Goal: Task Accomplishment & Management: Complete application form

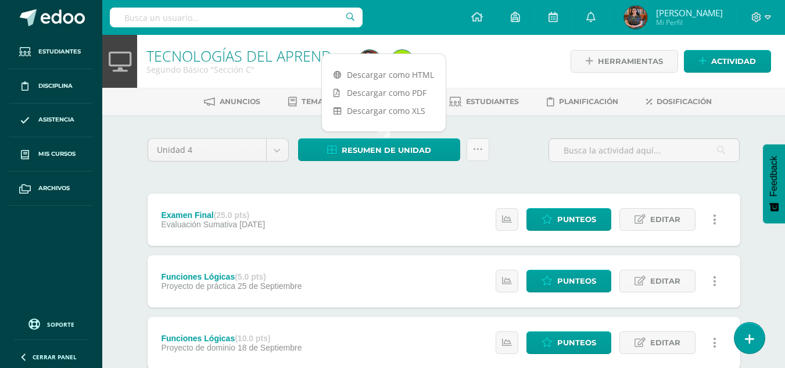
click at [495, 149] on div "Unidad 4 Unidad 1 Unidad 2 Unidad 3 Unidad 4 Resumen de unidad Subir actividade…" at bounding box center [444, 154] width 602 height 33
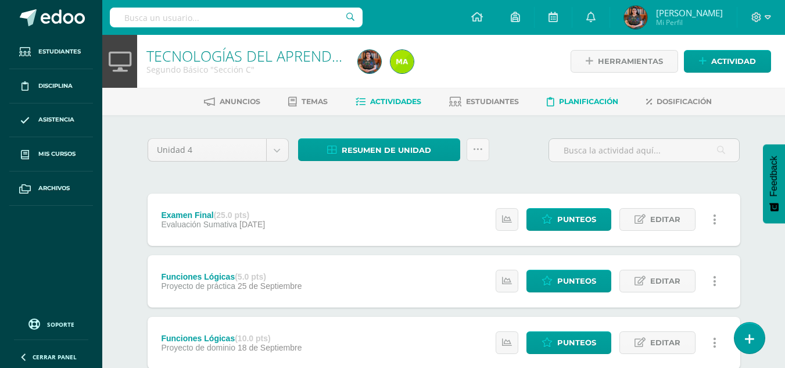
click at [567, 106] on span "Planificación" at bounding box center [588, 101] width 59 height 9
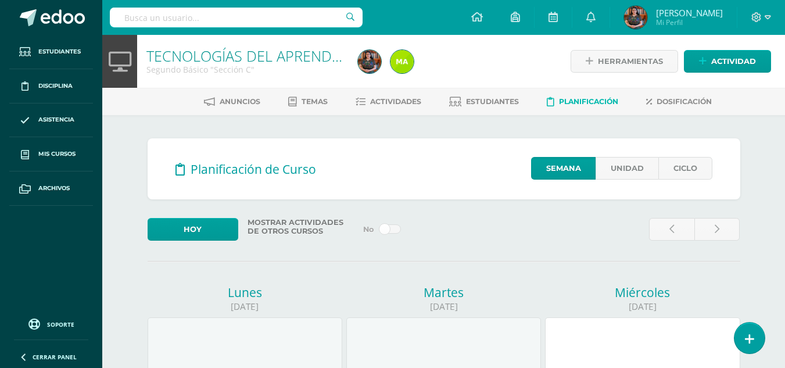
drag, startPoint x: 794, startPoint y: 23, endPoint x: 794, endPoint y: -51, distance: 73.8
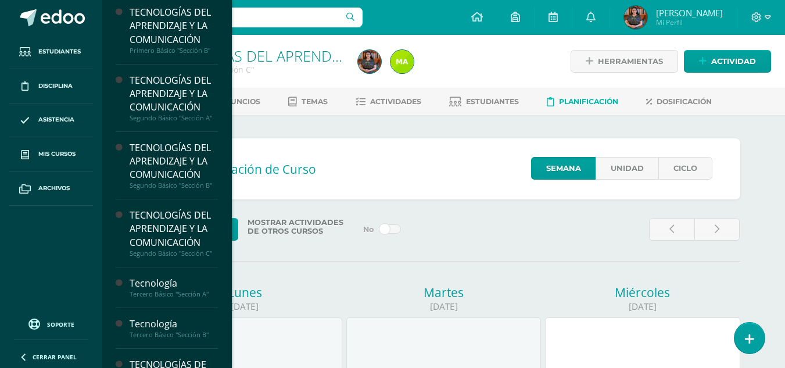
scroll to position [70, 0]
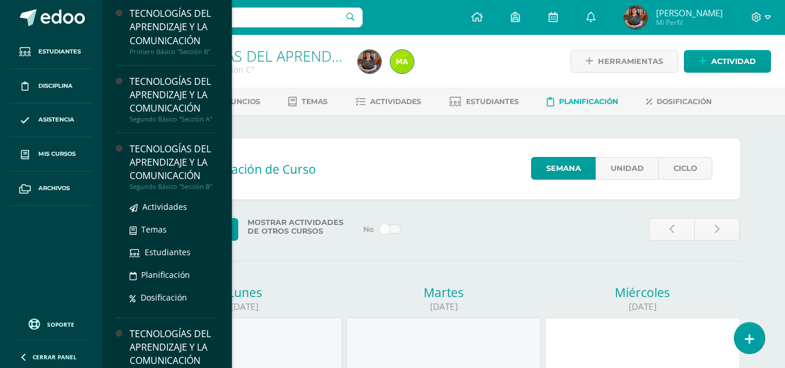
click at [181, 162] on div "TECNOLOGÍAS DEL APRENDIZAJE Y LA COMUNICACIÓN" at bounding box center [174, 162] width 88 height 40
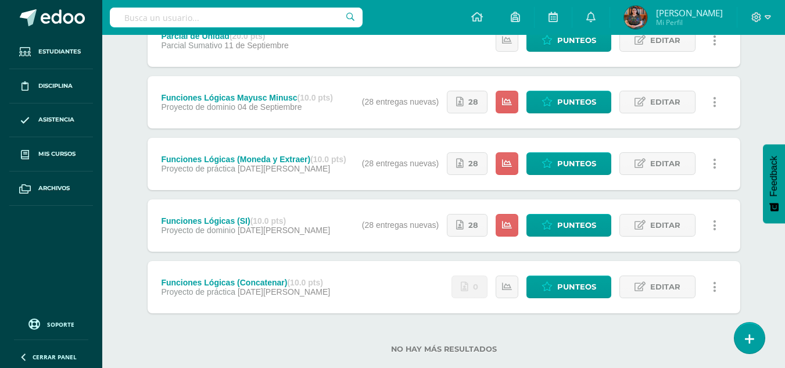
scroll to position [375, 0]
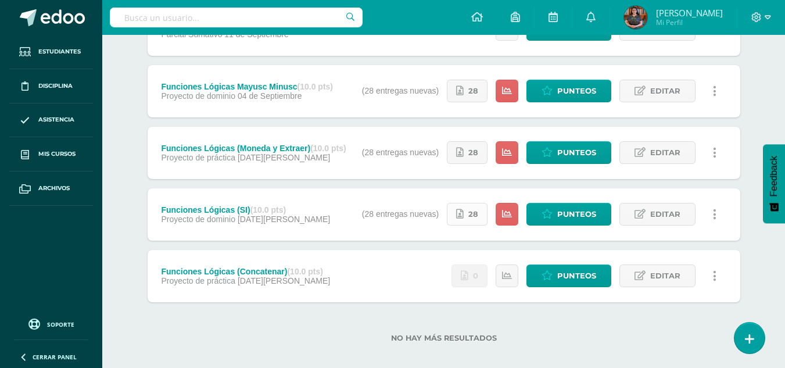
click at [466, 220] on link "28" at bounding box center [467, 214] width 41 height 23
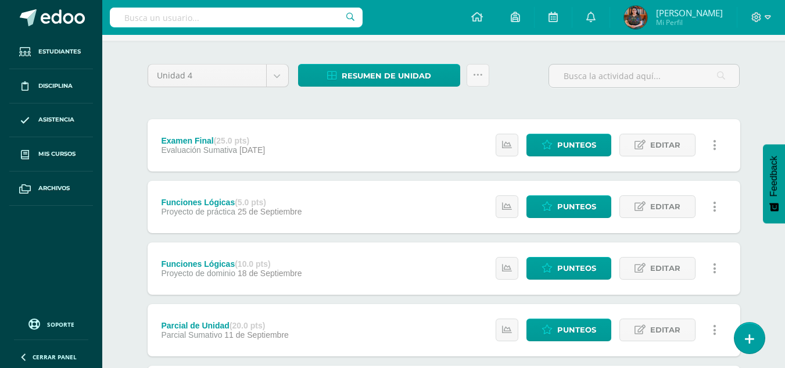
scroll to position [0, 0]
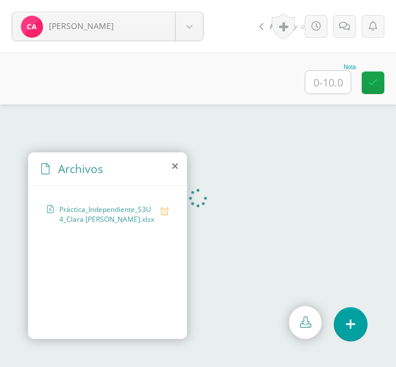
click at [175, 166] on icon at bounding box center [175, 166] width 6 height 9
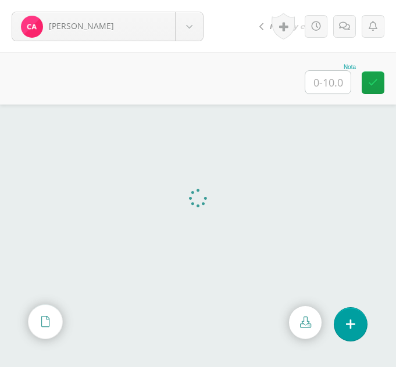
click at [323, 82] on input "text" at bounding box center [327, 82] width 45 height 23
type input "7"
click at [341, 30] on icon at bounding box center [344, 27] width 11 height 10
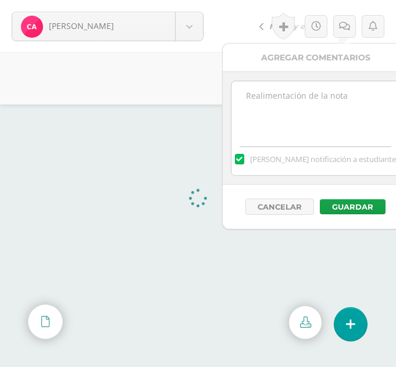
click at [301, 105] on textarea at bounding box center [315, 110] width 168 height 58
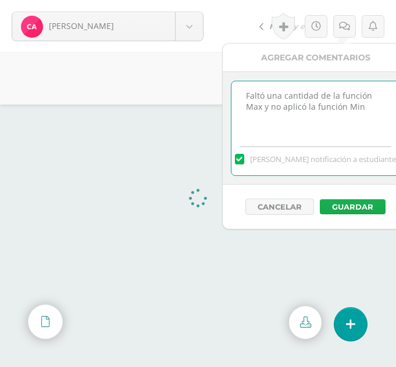
type textarea "Faltó una cantidad de la función Max y no aplicó la función Min"
click at [353, 202] on button "Guardar" at bounding box center [353, 206] width 66 height 15
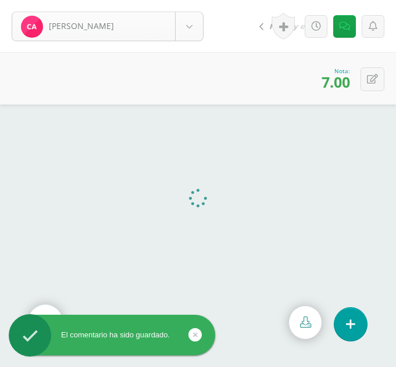
click at [187, 35] on body "El comentario ha sido guardado. Ajcojón, Clara Ajcojón, Clara Bocel, Marta Boce…" at bounding box center [198, 183] width 396 height 367
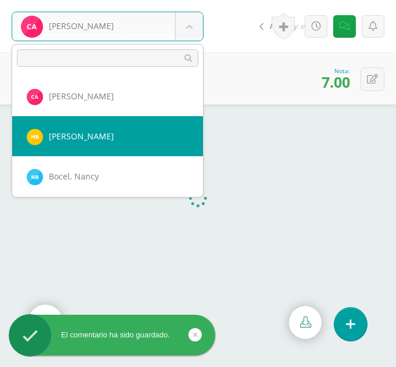
select select "359"
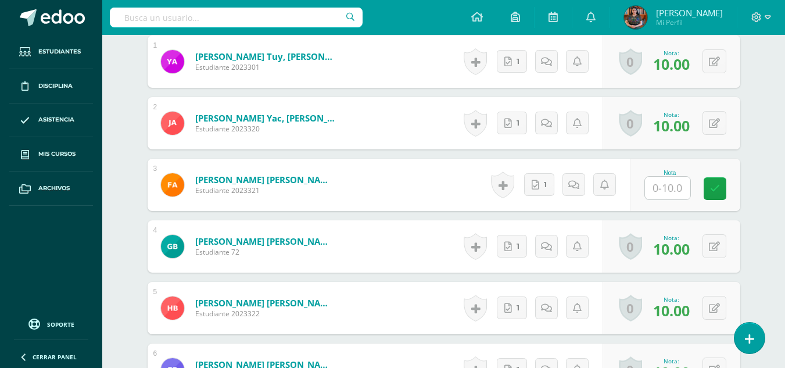
scroll to position [373, 0]
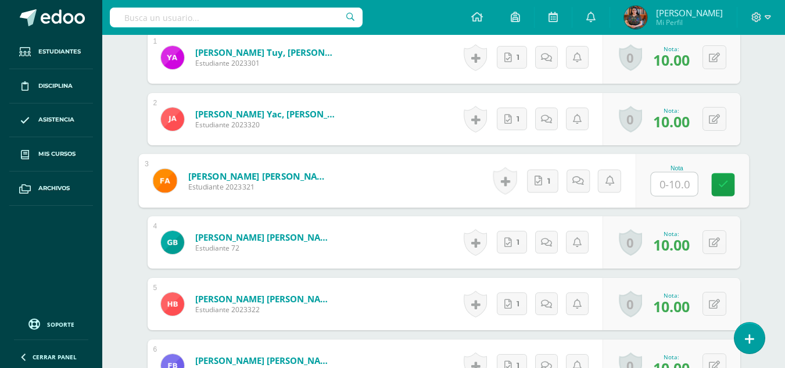
click at [663, 185] on input "text" at bounding box center [674, 184] width 47 height 23
type input "10"
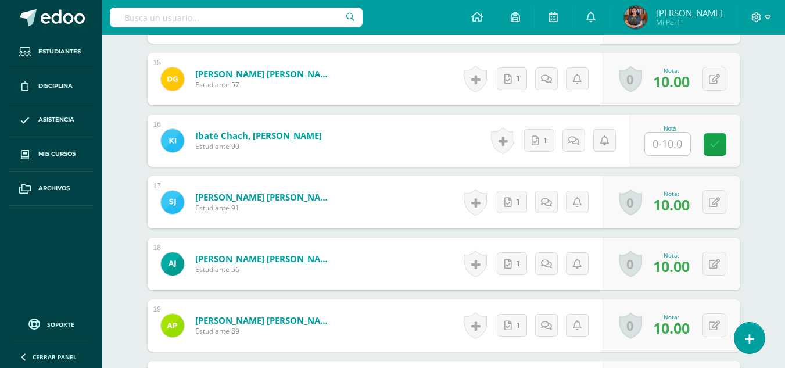
scroll to position [1228, 0]
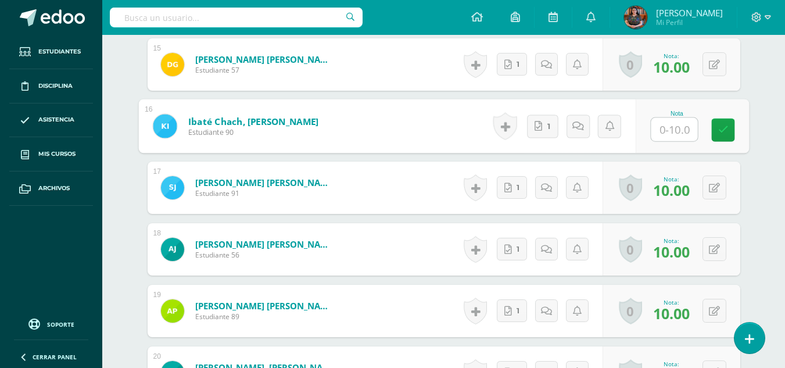
click at [677, 137] on input "text" at bounding box center [674, 129] width 47 height 23
type input "10"
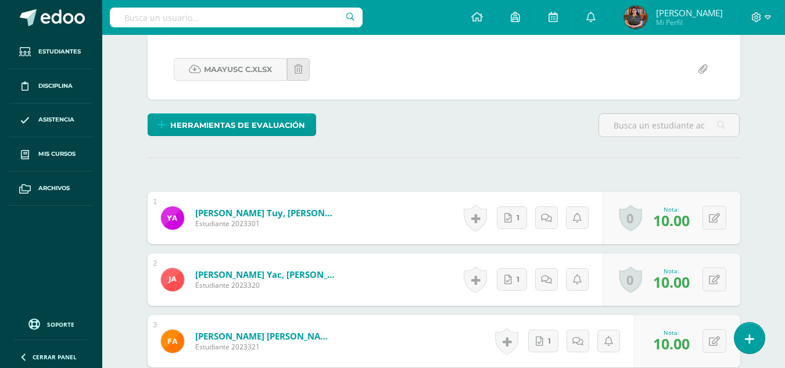
scroll to position [0, 0]
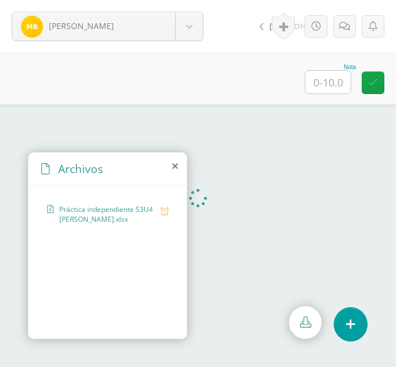
click at [176, 170] on icon at bounding box center [175, 166] width 6 height 9
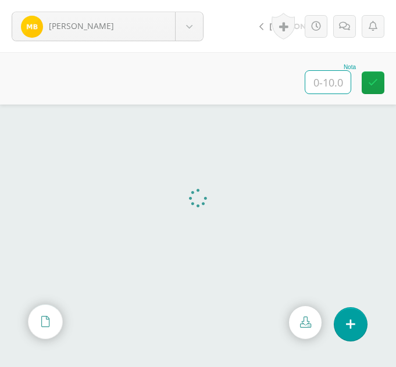
click at [327, 80] on input "text" at bounding box center [327, 82] width 45 height 23
type input "10"
click at [188, 0] on body "[PERSON_NAME] [PERSON_NAME], [PERSON_NAME], [GEOGRAPHIC_DATA][PERSON_NAME], [PE…" at bounding box center [198, 0] width 396 height 0
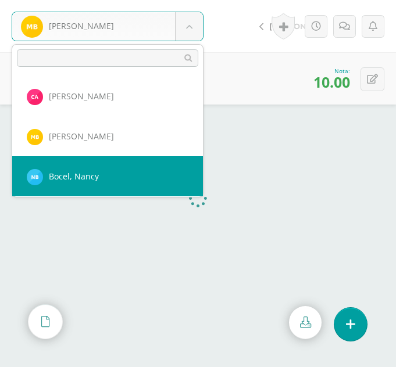
select select "292"
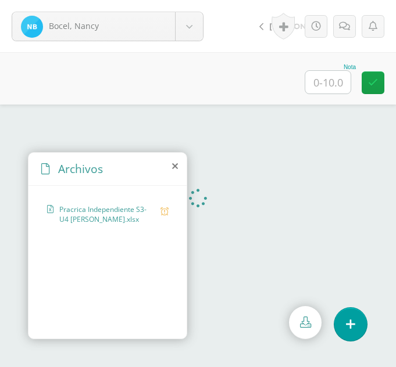
click at [177, 163] on icon at bounding box center [175, 166] width 6 height 9
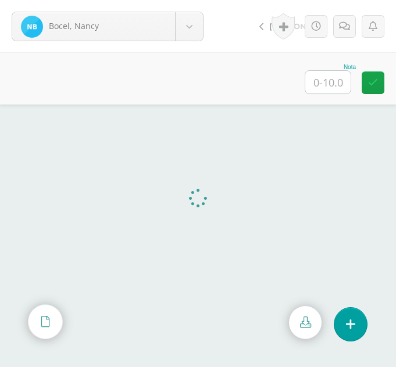
click at [328, 80] on input "text" at bounding box center [327, 82] width 45 height 23
type input "8"
click at [349, 35] on link at bounding box center [344, 26] width 23 height 23
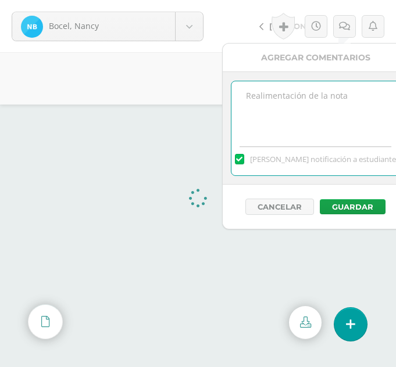
click at [322, 98] on textarea at bounding box center [315, 110] width 168 height 58
type textarea "Mala aplicación de la función Max y Min"
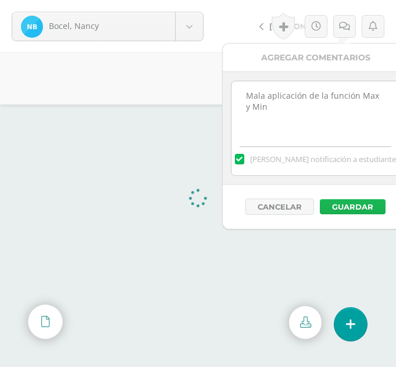
click at [365, 206] on button "Guardar" at bounding box center [353, 206] width 66 height 15
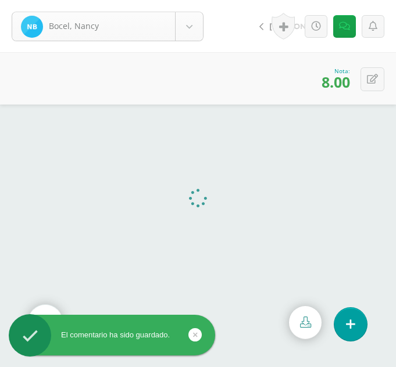
click at [185, 39] on body "El comentario ha sido guardado. Bocel, Nancy Ajcojón, Clara Bocel, Marta Bocel,…" at bounding box center [198, 183] width 396 height 367
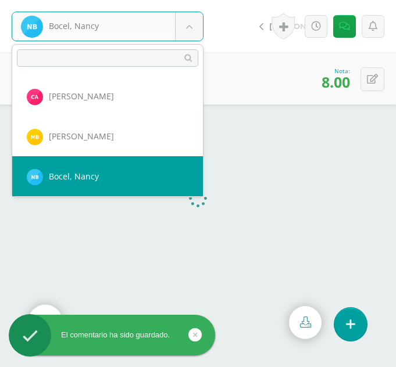
scroll to position [40, 0]
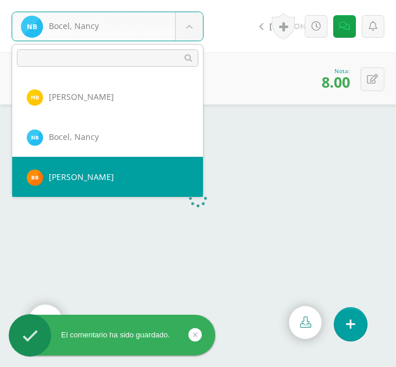
select select "313"
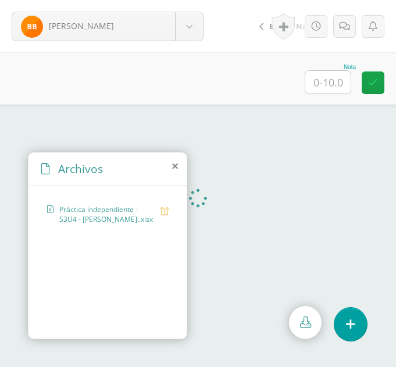
click at [174, 163] on icon at bounding box center [175, 166] width 6 height 9
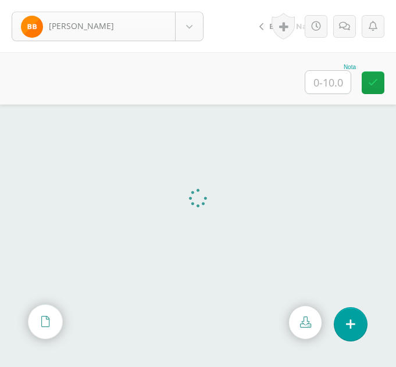
click at [191, 0] on body "[PERSON_NAME] [PERSON_NAME] [PERSON_NAME], [GEOGRAPHIC_DATA][PERSON_NAME] [GEOG…" at bounding box center [198, 0] width 396 height 0
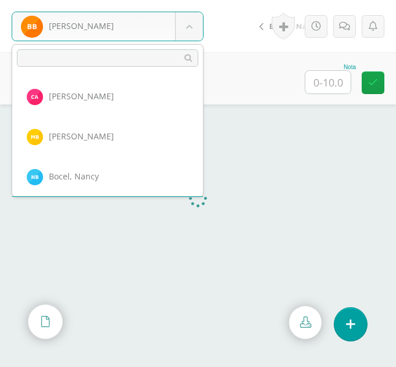
scroll to position [40, 0]
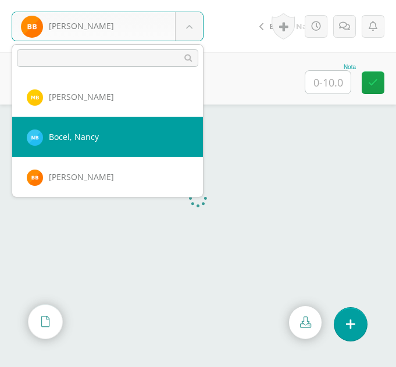
select select "292"
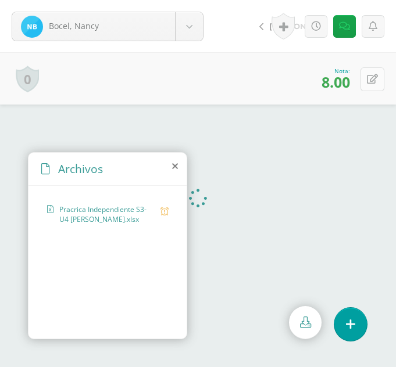
click at [370, 79] on icon at bounding box center [372, 79] width 11 height 10
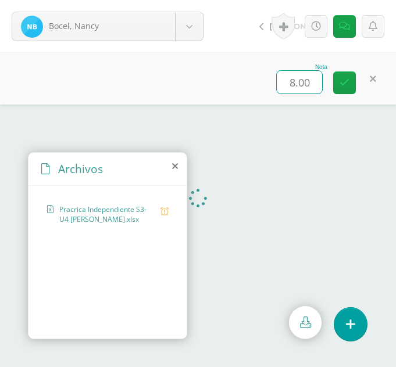
type input "9"
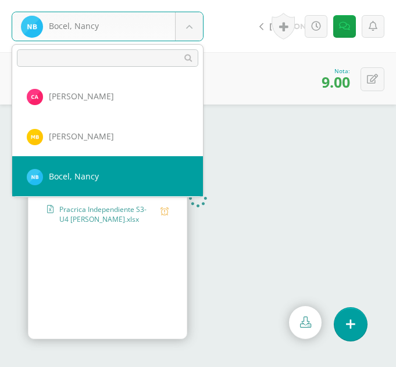
click at [191, 0] on body "Bocel, Nancy Ajcojón, Clara Bocel, Marta Bocel, Nancy Bonilla, Bárbara Chiyal, …" at bounding box center [198, 0] width 396 height 0
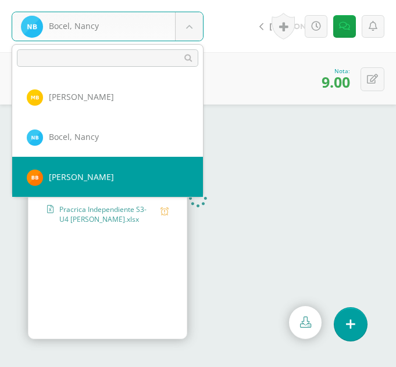
select select "313"
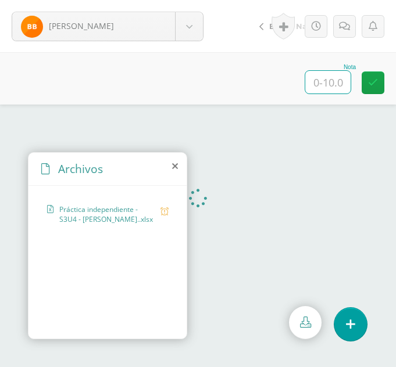
click at [327, 85] on input "text" at bounding box center [327, 82] width 45 height 23
click at [177, 166] on icon at bounding box center [175, 166] width 6 height 9
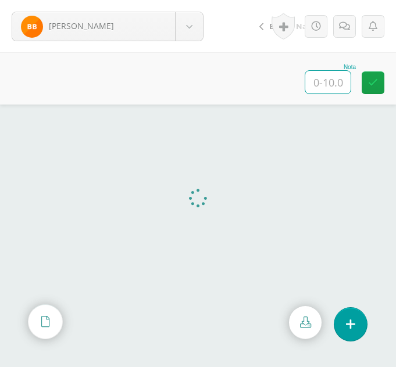
click at [336, 77] on input "text" at bounding box center [327, 82] width 45 height 23
type input "9"
click at [342, 19] on link at bounding box center [344, 26] width 23 height 23
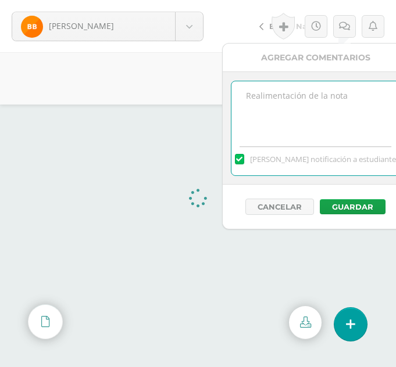
click at [296, 102] on textarea at bounding box center [315, 110] width 168 height 58
type textarea "L"
type textarea "F"
type textarea "Mala aplicación de la función MIN"
click at [348, 213] on button "Guardar" at bounding box center [353, 206] width 66 height 15
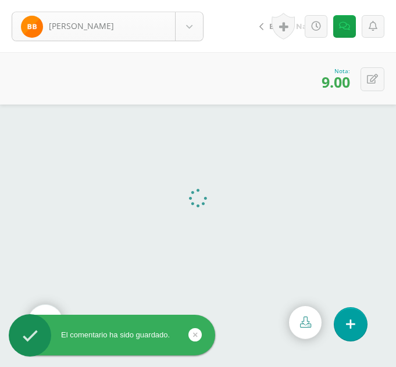
drag, startPoint x: 187, startPoint y: 10, endPoint x: 190, endPoint y: 31, distance: 21.8
click at [190, 31] on div "Bonilla, Bárbara Ajcojón, Clara Bocel, Marta Bocel, Nancy Bonilla, Bárbara Chiy…" at bounding box center [107, 26] width 215 height 52
click at [190, 31] on body "El comentario ha sido guardado. Bonilla, Bárbara Ajcojón, Clara Bocel, Marta Bo…" at bounding box center [198, 183] width 396 height 367
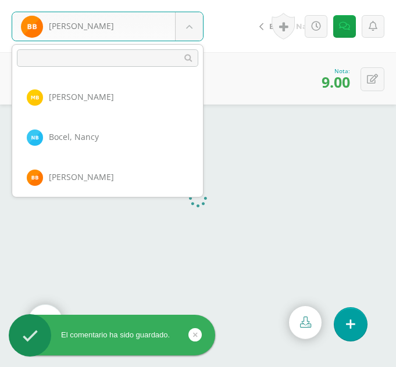
scroll to position [80, 0]
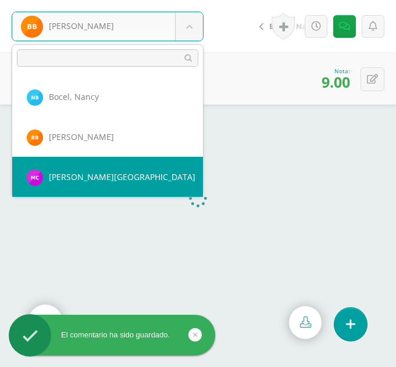
select select "314"
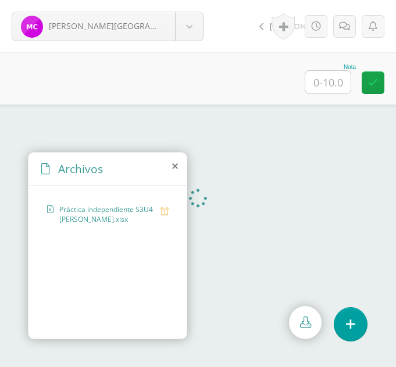
click at [174, 165] on icon at bounding box center [175, 166] width 6 height 9
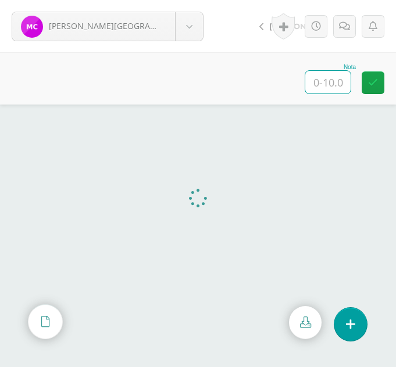
click at [325, 91] on input "text" at bounding box center [327, 82] width 45 height 23
type input "10"
click at [191, 0] on body "Chiyal, Melany Ajcojón, Clara Bocel, Marta Bocel, Nancy Bonilla, Bárbara Chiyal…" at bounding box center [198, 0] width 396 height 0
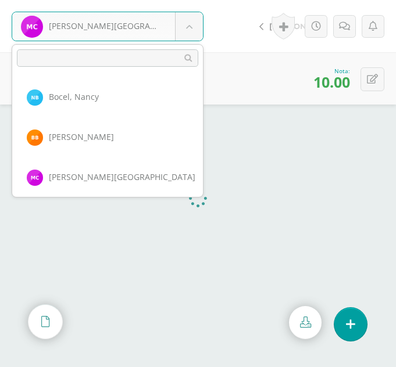
scroll to position [120, 0]
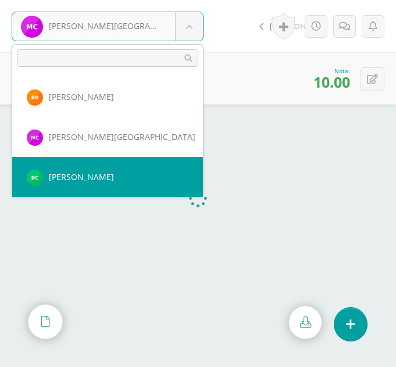
select select "315"
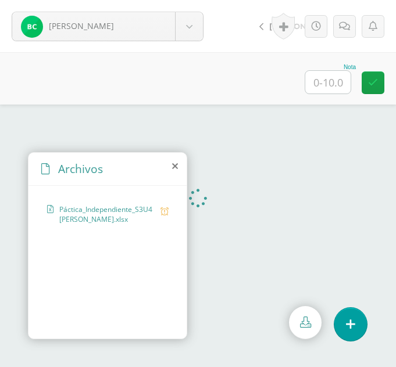
click at [174, 167] on icon at bounding box center [175, 166] width 6 height 9
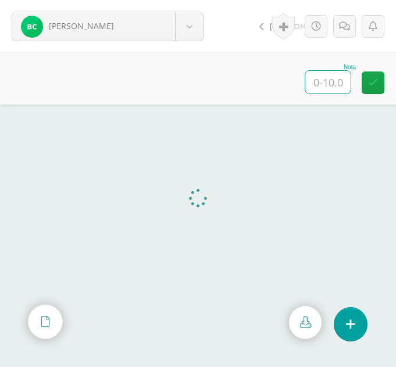
click at [337, 84] on input "text" at bounding box center [327, 82] width 45 height 23
type input "10"
click at [192, 0] on body "Chiyal, Blanca Ajcojón, Clara Bocel, Marta Bocel, Nancy Bonilla, Bárbara Chiyal…" at bounding box center [198, 0] width 396 height 0
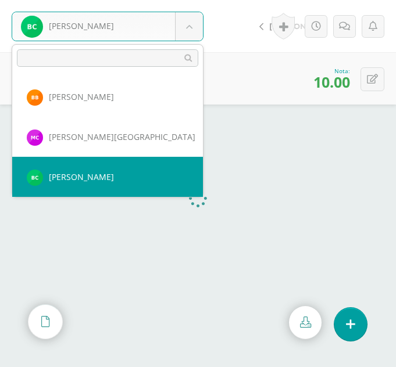
scroll to position [160, 0]
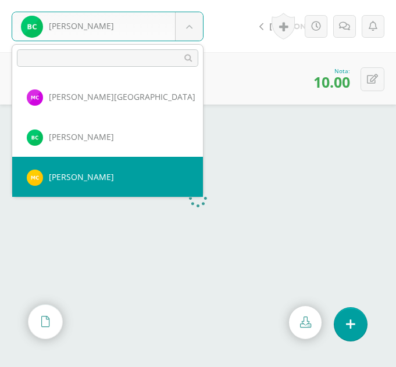
select select "328"
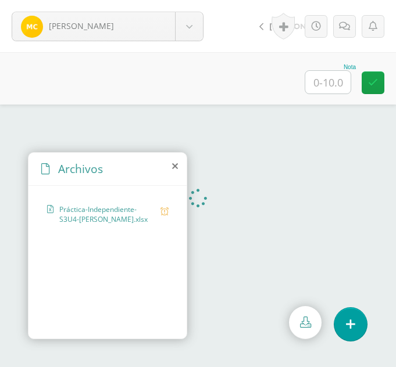
click at [173, 167] on icon at bounding box center [175, 166] width 6 height 9
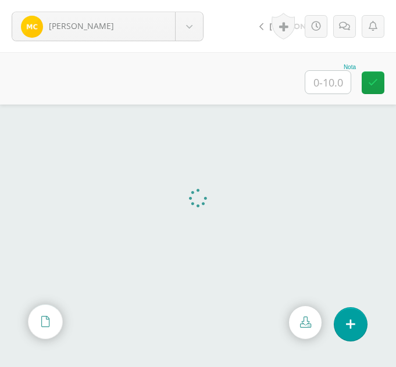
click at [330, 80] on input "text" at bounding box center [327, 82] width 45 height 23
type input "8"
click at [197, 0] on body "[PERSON_NAME] [PERSON_NAME] [PERSON_NAME] [PERSON_NAME][GEOGRAPHIC_DATA] [PERSO…" at bounding box center [198, 0] width 396 height 0
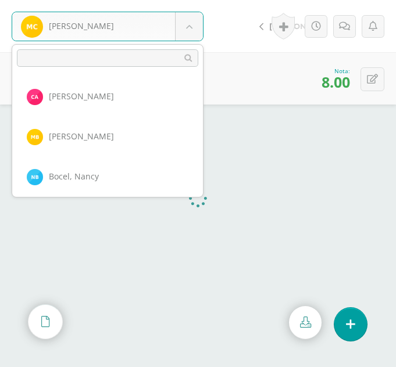
scroll to position [200, 0]
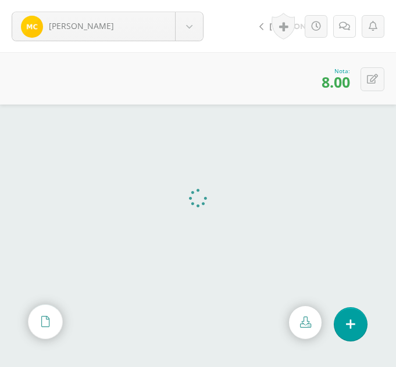
click at [348, 0] on body "[PERSON_NAME] [PERSON_NAME] [PERSON_NAME] [PERSON_NAME][GEOGRAPHIC_DATA] [PERSO…" at bounding box center [198, 0] width 396 height 0
click at [348, 27] on icon at bounding box center [344, 27] width 11 height 10
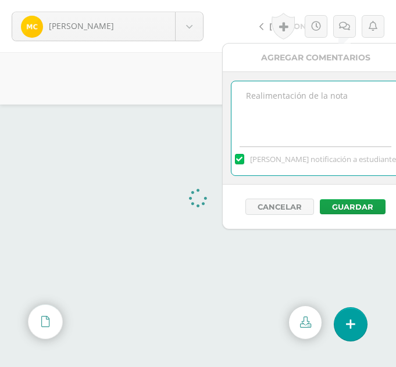
click at [295, 90] on textarea at bounding box center [315, 110] width 168 height 58
type textarea "No culminó la función SI.CONJUNTO y Min"
click at [338, 202] on button "Guardar" at bounding box center [353, 206] width 66 height 15
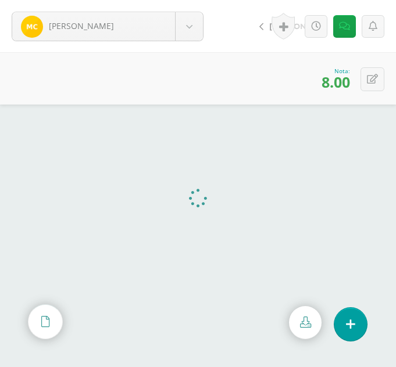
click at [189, 31] on body "El comentario ha sido guardado. Chopén, María Ajcojón, Clara Bocel, Marta Bocel…" at bounding box center [198, 183] width 396 height 367
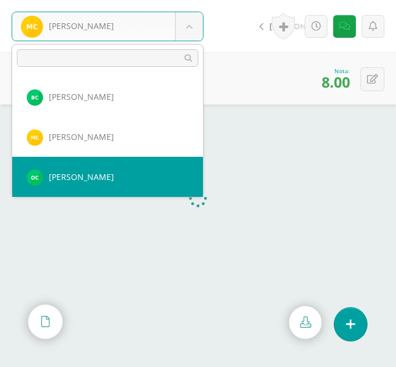
select select "346"
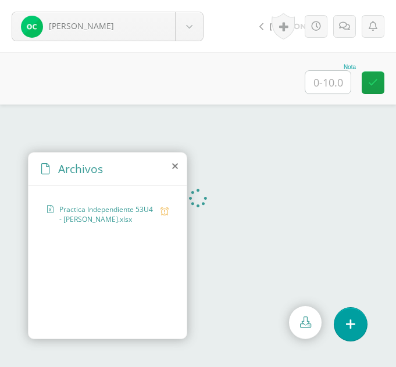
click at [174, 167] on icon at bounding box center [175, 166] width 6 height 9
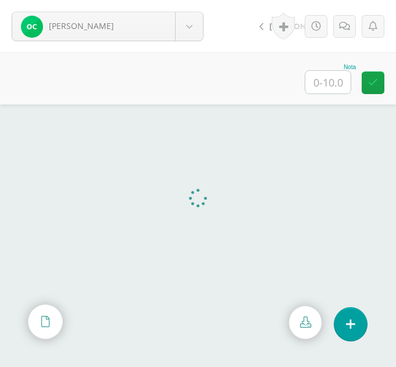
click at [334, 90] on input "text" at bounding box center [327, 82] width 45 height 23
type input "10"
click at [191, 0] on body "[PERSON_NAME] [PERSON_NAME] [PERSON_NAME] [PERSON_NAME][GEOGRAPHIC_DATA] [PERSO…" at bounding box center [198, 0] width 396 height 0
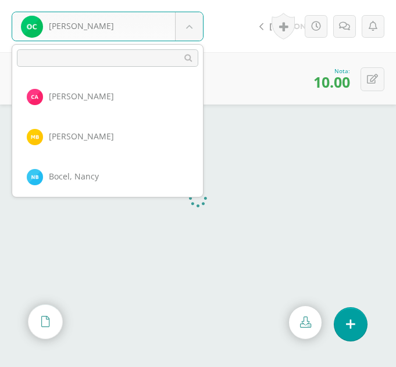
scroll to position [240, 0]
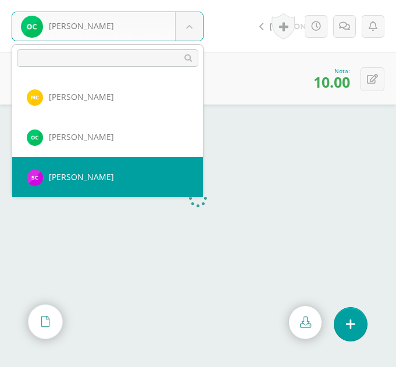
select select "318"
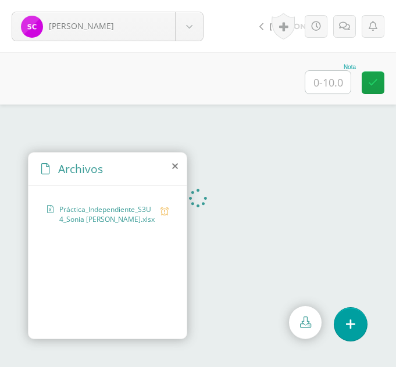
click at [173, 167] on icon at bounding box center [175, 166] width 6 height 9
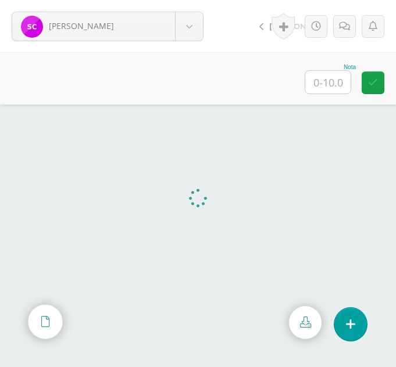
click at [342, 85] on input "text" at bounding box center [327, 82] width 45 height 23
type input "10"
click at [197, 0] on body "Cosiguá, Sonia Ajcojón, Clara Bocel, Marta Bocel, Nancy Bonilla, Bárbara Chiyal…" at bounding box center [198, 0] width 396 height 0
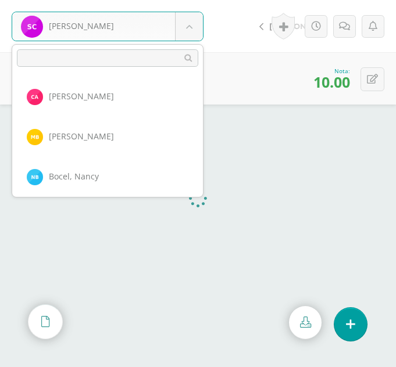
scroll to position [280, 0]
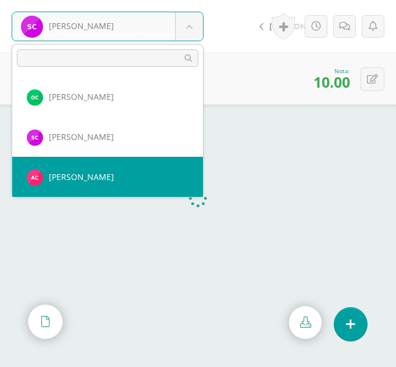
select select "371"
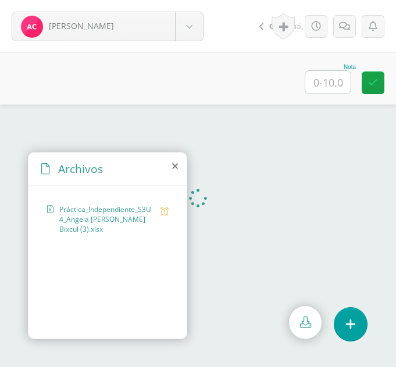
click at [177, 165] on icon at bounding box center [175, 166] width 6 height 9
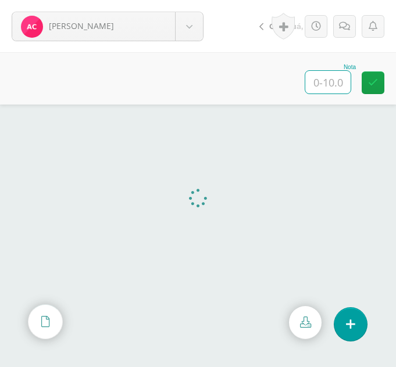
click at [330, 78] on input "text" at bounding box center [327, 82] width 45 height 23
type input "10"
click at [340, 33] on link at bounding box center [344, 26] width 23 height 23
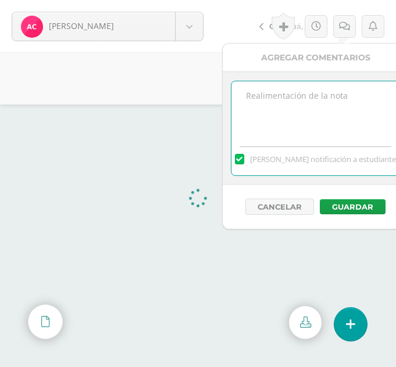
click at [287, 94] on textarea at bounding box center [315, 110] width 168 height 58
type textarea "Muy bien"
click at [347, 209] on button "Guardar" at bounding box center [353, 206] width 66 height 15
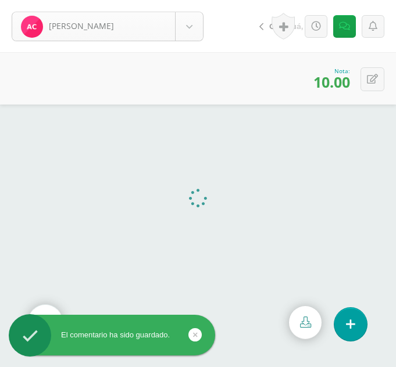
click at [178, 24] on body "El comentario ha sido guardado. Cuxulic, Angela Ajcojón, Clara Bocel, Marta Boc…" at bounding box center [198, 183] width 396 height 367
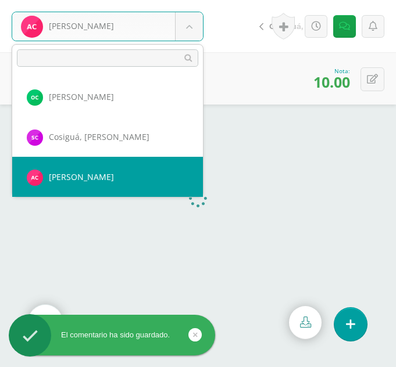
scroll to position [320, 0]
select select "300"
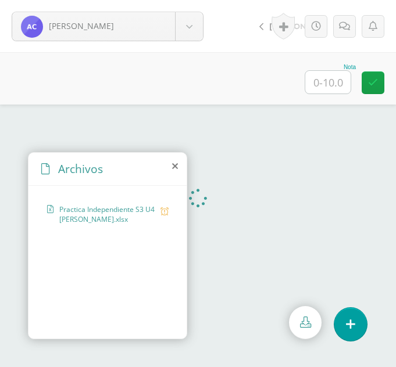
click at [174, 167] on icon at bounding box center [175, 166] width 6 height 9
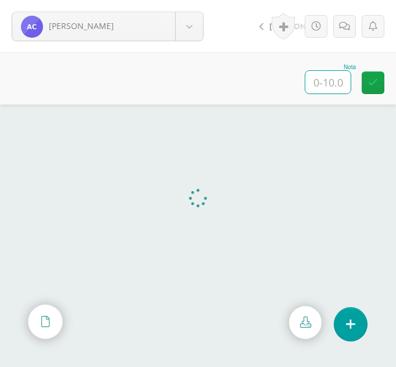
click at [338, 75] on input "text" at bounding box center [327, 82] width 45 height 23
type input "8"
click at [179, 0] on body "Cuy, Angelica Ajcojón, Clara Bocel, Marta Bocel, Nancy Bonilla, Bárbara Chiyal,…" at bounding box center [198, 0] width 396 height 0
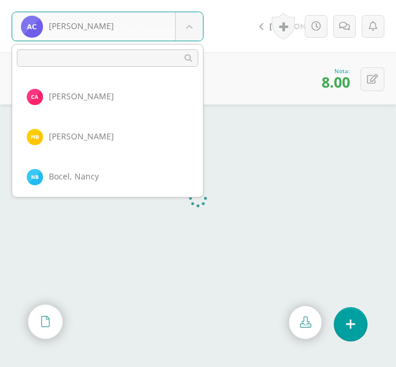
scroll to position [360, 0]
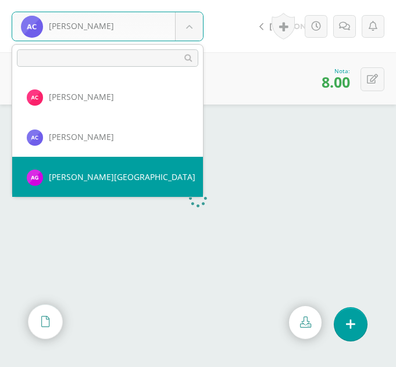
select select "378"
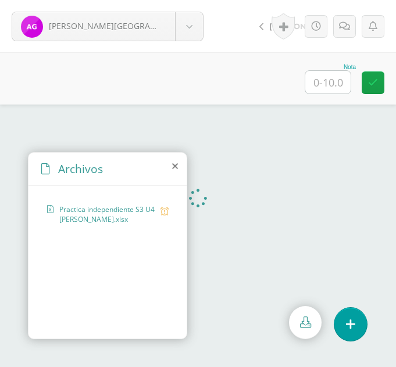
click at [176, 168] on icon at bounding box center [175, 166] width 6 height 9
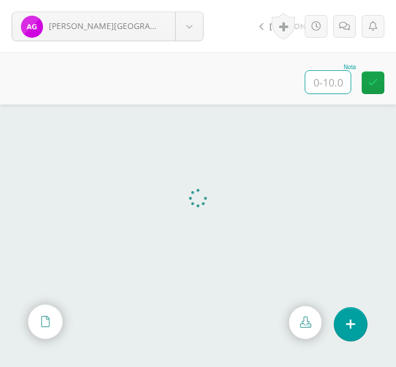
click at [326, 80] on input "text" at bounding box center [327, 82] width 45 height 23
type input "8"
click at [195, 0] on body "[PERSON_NAME][GEOGRAPHIC_DATA] [PERSON_NAME] [PERSON_NAME], [GEOGRAPHIC_DATA][P…" at bounding box center [198, 0] width 396 height 0
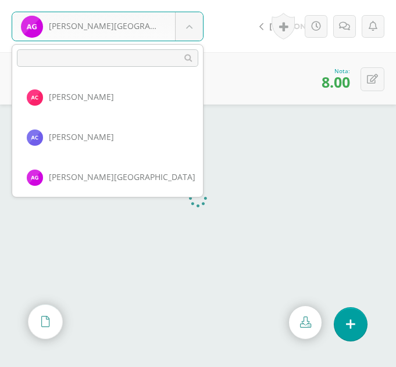
scroll to position [401, 0]
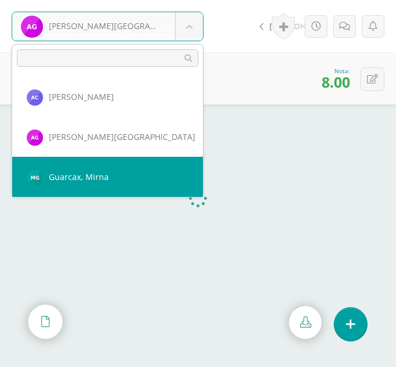
select select "356"
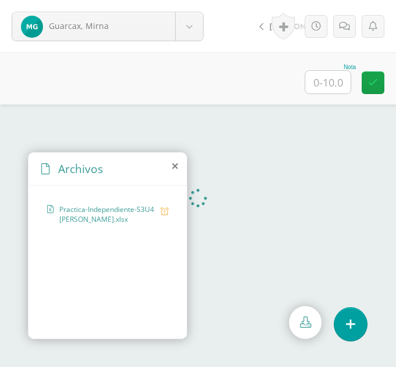
click at [177, 169] on icon at bounding box center [175, 166] width 6 height 9
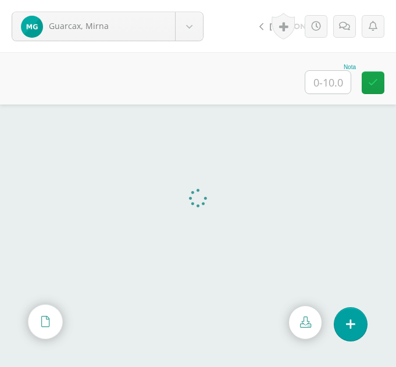
click at [317, 87] on input "text" at bounding box center [327, 82] width 45 height 23
type input "10"
click at [186, 0] on body "Guarcax, Mirna Ajcojón, Clara Bocel, Marta Bocel, Nancy Bonilla, Bárbara Chiyal…" at bounding box center [198, 0] width 396 height 0
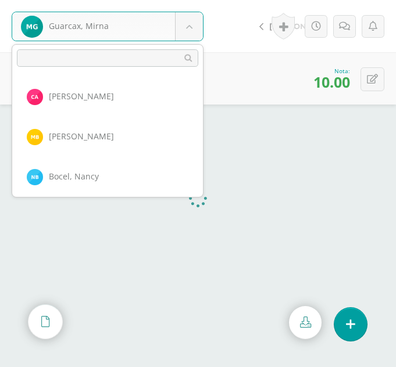
scroll to position [441, 0]
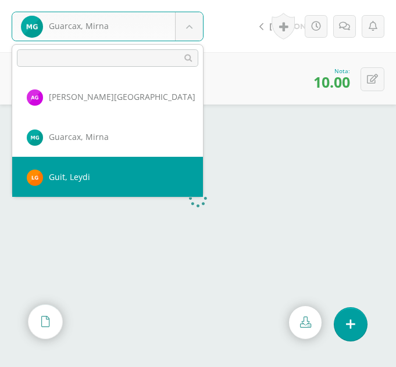
select select "319"
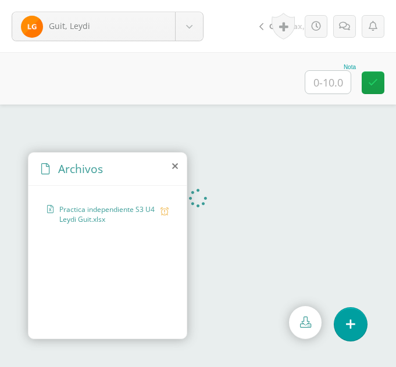
click at [174, 166] on icon at bounding box center [175, 166] width 6 height 9
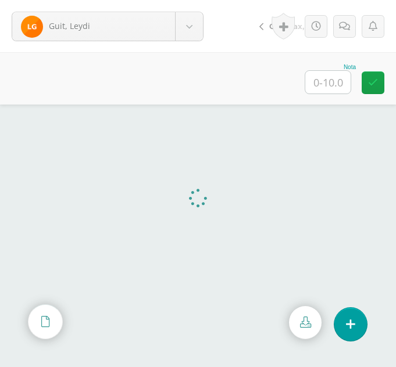
click at [321, 80] on input "text" at bounding box center [327, 82] width 45 height 23
type input "10"
click at [187, 0] on body "Guit, Leydi Ajcojón, Clara Bocel, Marta Bocel, Nancy Bonilla, Bárbara Chiyal, M…" at bounding box center [198, 0] width 396 height 0
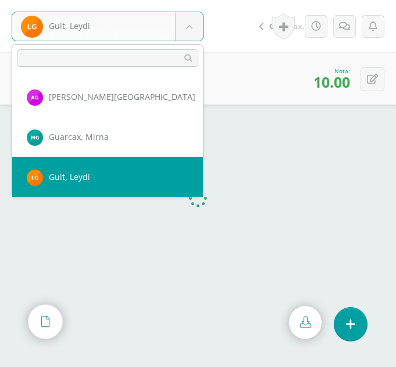
scroll to position [481, 0]
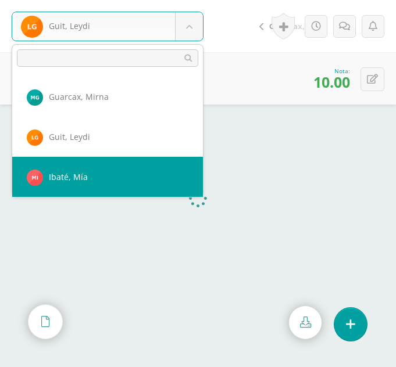
select select "376"
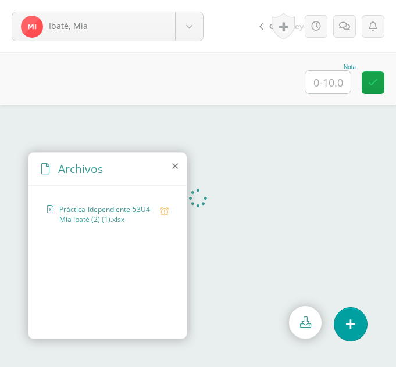
click at [174, 170] on icon at bounding box center [175, 166] width 6 height 9
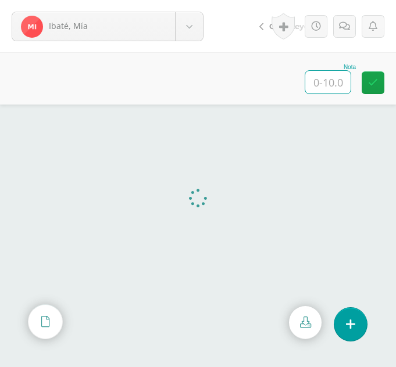
click at [323, 80] on input "text" at bounding box center [327, 82] width 45 height 23
type input "10"
click at [198, 0] on body "Ibaté, Mía [PERSON_NAME] [PERSON_NAME], [GEOGRAPHIC_DATA][PERSON_NAME] [GEOGRAP…" at bounding box center [198, 0] width 396 height 0
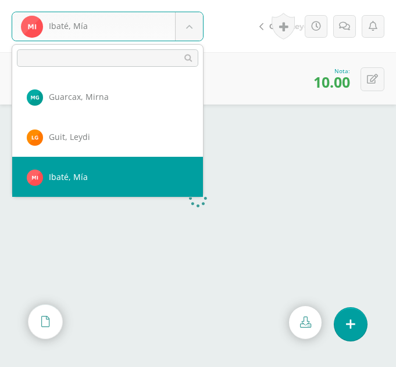
scroll to position [521, 0]
select select "320"
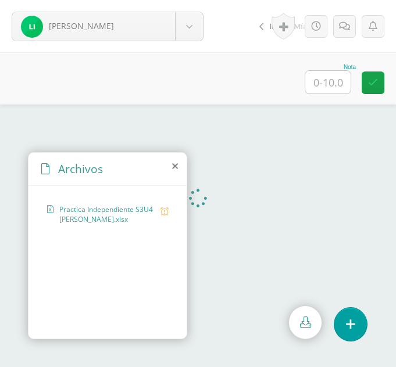
click at [177, 167] on icon at bounding box center [175, 166] width 6 height 9
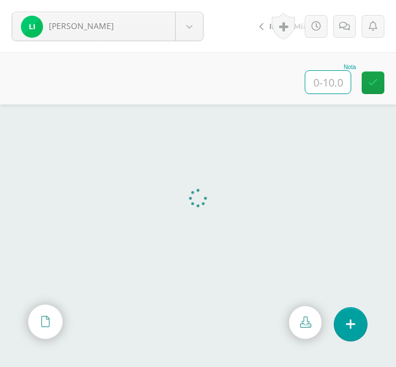
click at [334, 85] on input "text" at bounding box center [327, 82] width 45 height 23
type input "8"
click at [192, 0] on body "Iboy, Laura Ajcojón, Clara Bocel, Marta Bocel, Nancy Bonilla, Bárbara Chiyal, M…" at bounding box center [198, 0] width 396 height 0
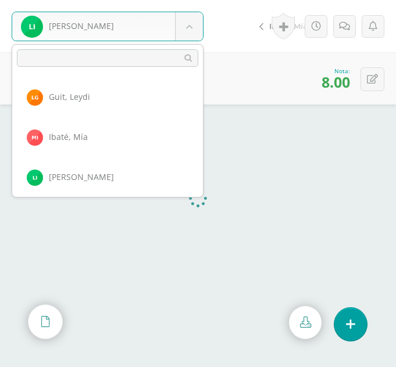
scroll to position [561, 0]
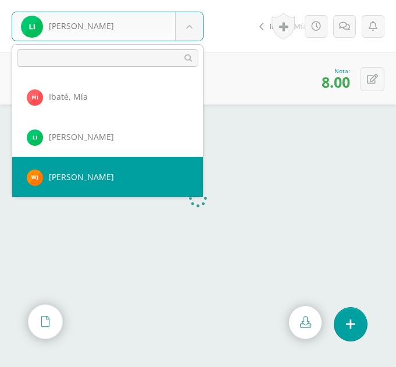
select select "374"
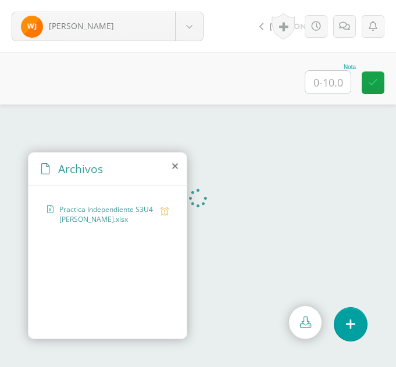
drag, startPoint x: 191, startPoint y: 194, endPoint x: 174, endPoint y: 163, distance: 34.9
click at [174, 163] on icon at bounding box center [175, 166] width 6 height 9
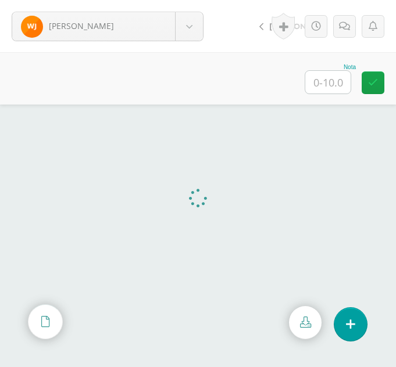
click at [328, 77] on input "text" at bounding box center [327, 82] width 45 height 23
type input "10"
click at [188, 0] on body "Julajuj, Wendy Ajcojón, Clara Bocel, Marta Bocel, Nancy Bonilla, Bárbara Chiyal…" at bounding box center [198, 0] width 396 height 0
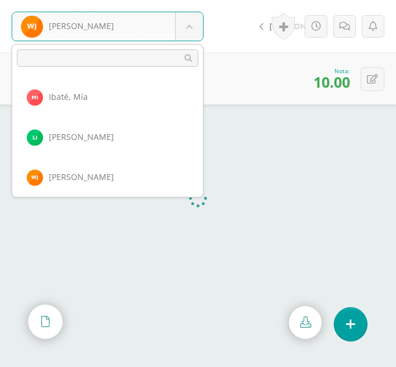
scroll to position [601, 0]
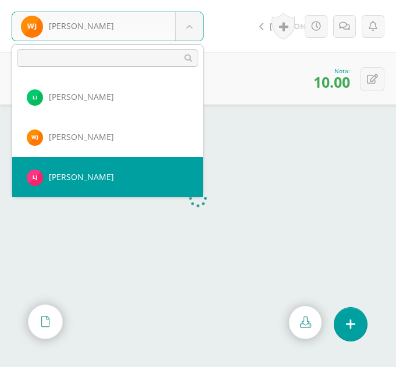
select select "343"
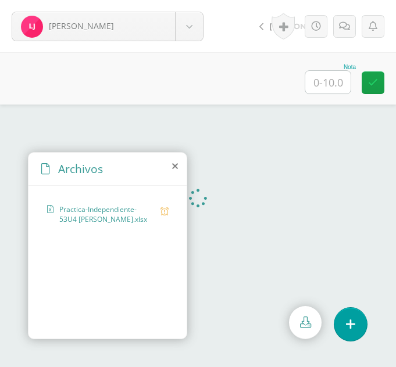
click at [177, 168] on icon at bounding box center [175, 166] width 6 height 9
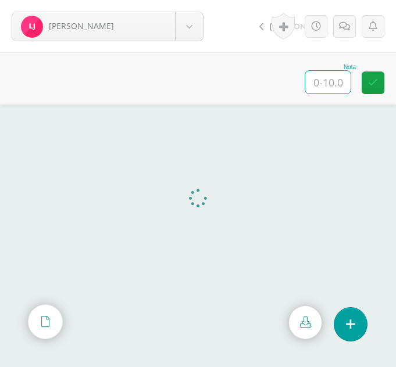
click at [343, 81] on input "text" at bounding box center [327, 82] width 45 height 23
type input "9"
click at [197, 0] on body "Juracan, Laura Ajcojón, Clara Bocel, Marta Bocel, Nancy Bonilla, Bárbara Chiyal…" at bounding box center [198, 0] width 396 height 0
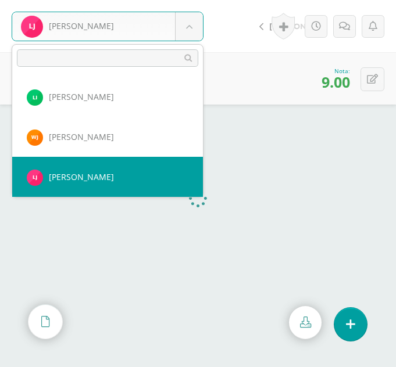
scroll to position [641, 0]
select select "355"
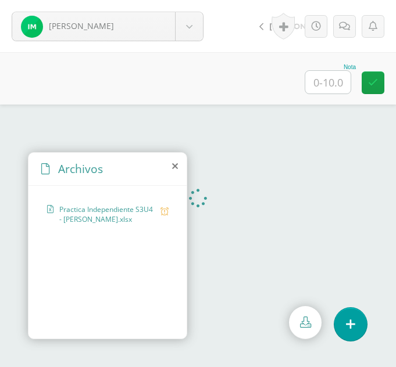
click at [175, 167] on icon at bounding box center [175, 166] width 6 height 9
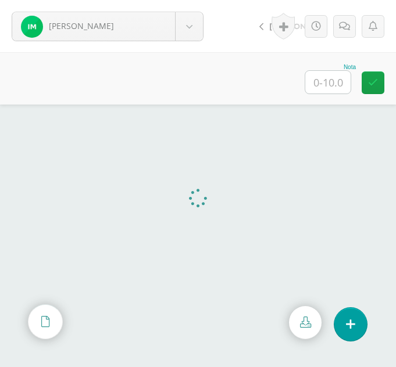
click at [337, 83] on input "text" at bounding box center [327, 82] width 45 height 23
click at [371, 70] on button at bounding box center [372, 79] width 24 height 24
type input "8"
click at [189, 0] on body "Morales, Irma Ajcojón, Clara Bocel, Marta Bocel, Nancy Bonilla, Bárbara Chiyal,…" at bounding box center [198, 0] width 396 height 0
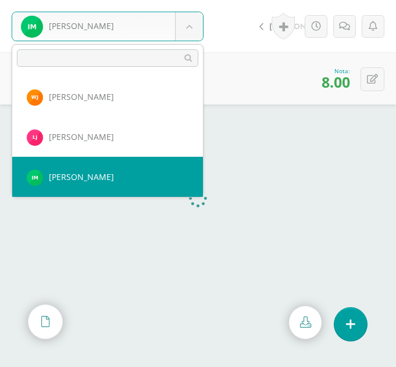
scroll to position [681, 0]
select select "321"
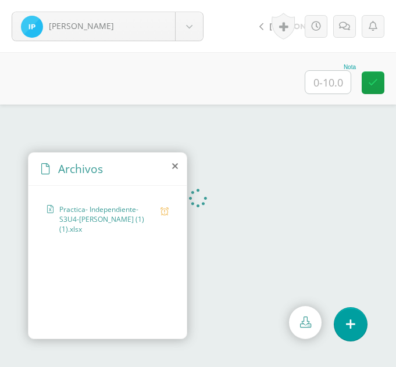
click at [176, 168] on icon at bounding box center [175, 166] width 6 height 9
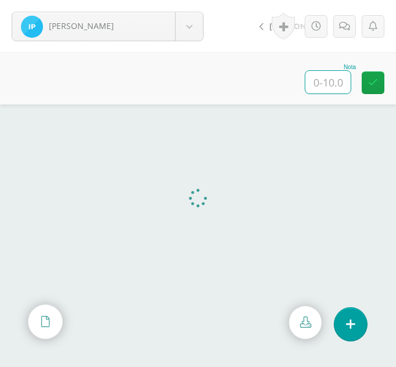
click at [321, 75] on input "text" at bounding box center [327, 82] width 45 height 23
type input "10"
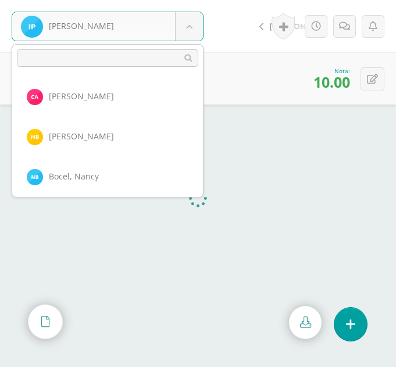
click at [197, 0] on body "Pablo, Ingrid Ajcojón, Clara Bocel, Marta Bocel, Nancy Bonilla, Bárbara Chiyal,…" at bounding box center [198, 0] width 396 height 0
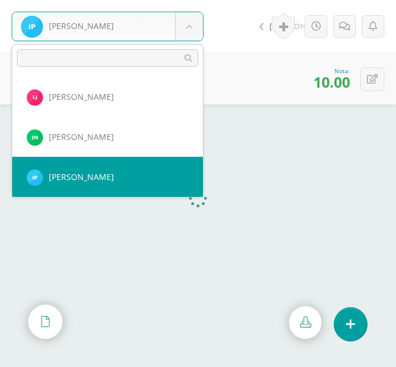
scroll to position [721, 0]
select select "302"
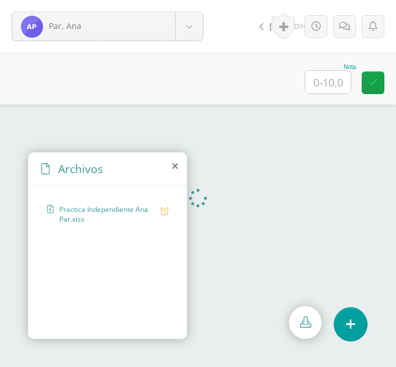
click at [172, 166] on icon at bounding box center [175, 166] width 6 height 9
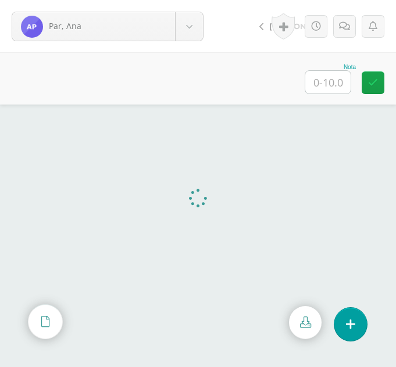
click at [323, 85] on input "text" at bounding box center [327, 82] width 45 height 23
type input "8"
click at [198, 0] on body "Par, Ana Ajcojón, Clara Bocel, Marta Bocel, Nancy Bonilla, Bárbara Chiyal, Mela…" at bounding box center [198, 0] width 396 height 0
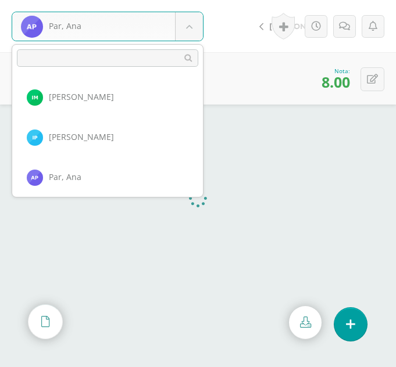
scroll to position [762, 0]
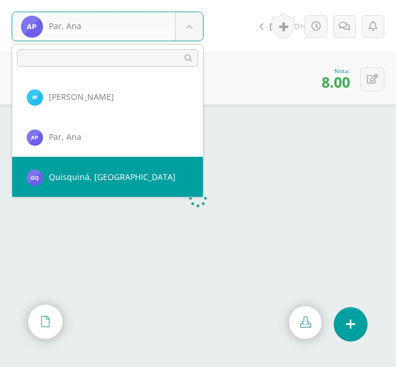
select select "326"
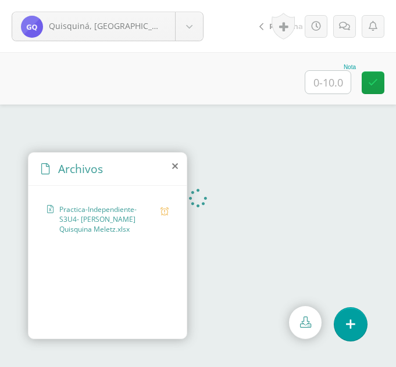
click at [174, 166] on icon at bounding box center [175, 166] width 6 height 9
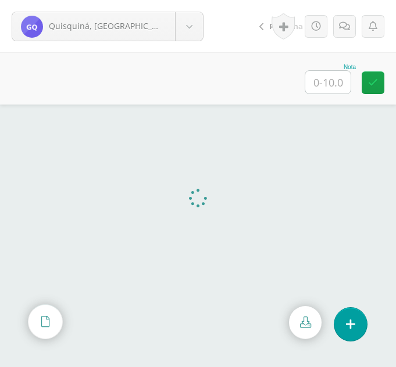
click at [323, 79] on input "text" at bounding box center [327, 82] width 45 height 23
type input "7"
click at [197, 0] on body "Quisquiná, [GEOGRAPHIC_DATA] [PERSON_NAME] [PERSON_NAME], [GEOGRAPHIC_DATA][PER…" at bounding box center [198, 0] width 396 height 0
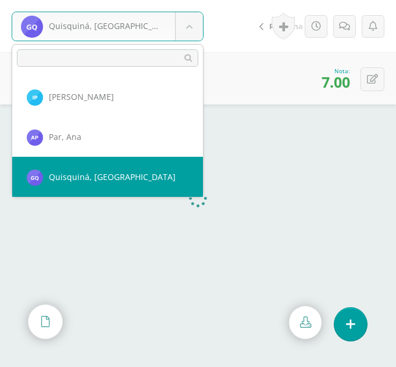
scroll to position [802, 0]
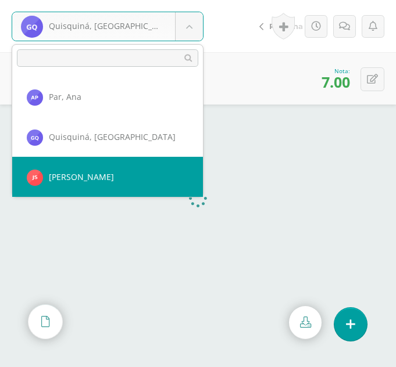
select select "373"
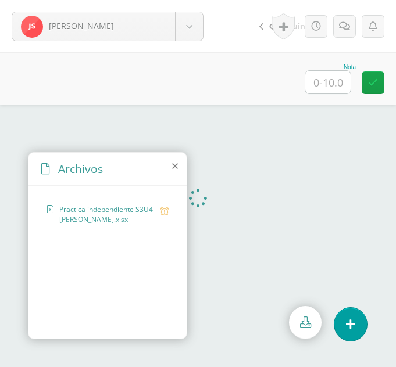
click at [172, 169] on icon at bounding box center [175, 166] width 6 height 9
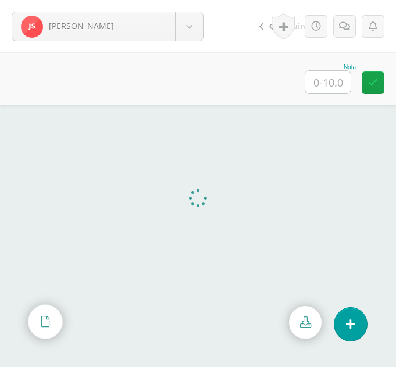
click at [319, 102] on div "Nota" at bounding box center [198, 78] width 396 height 52
click at [333, 87] on input "text" at bounding box center [327, 82] width 45 height 23
type input "10"
click at [191, 0] on body "Saloj, Jessica Ajcojón, Clara Bocel, Marta Bocel, Nancy Bonilla, Bárbara Chiyal…" at bounding box center [198, 0] width 396 height 0
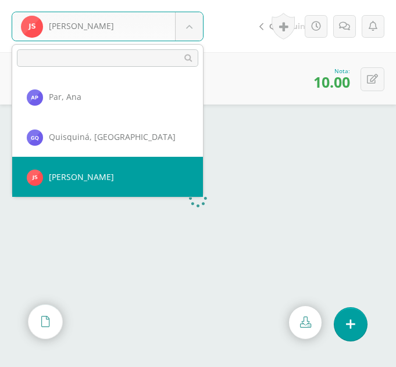
scroll to position [842, 0]
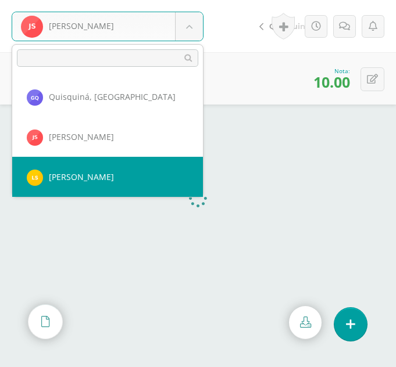
select select "322"
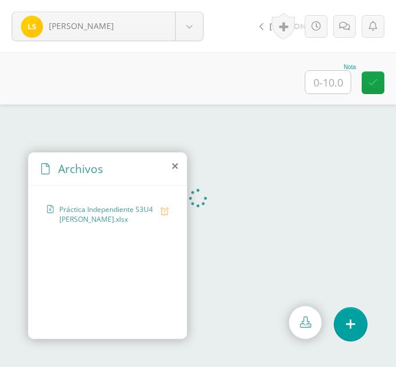
click at [176, 166] on icon at bounding box center [175, 166] width 6 height 9
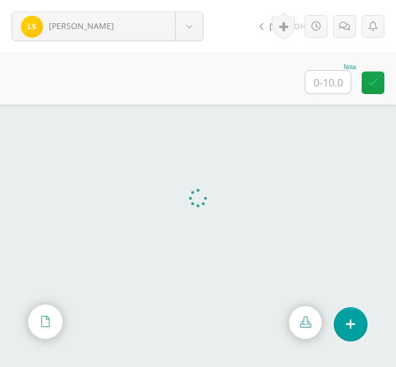
click at [316, 78] on input "text" at bounding box center [327, 82] width 45 height 23
type input "10"
click at [200, 0] on body "[PERSON_NAME] [PERSON_NAME] [PERSON_NAME], [GEOGRAPHIC_DATA][PERSON_NAME] [GEOG…" at bounding box center [198, 0] width 396 height 0
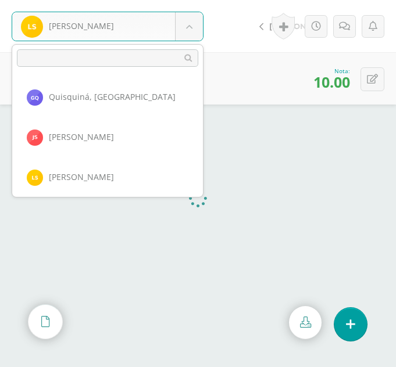
scroll to position [882, 0]
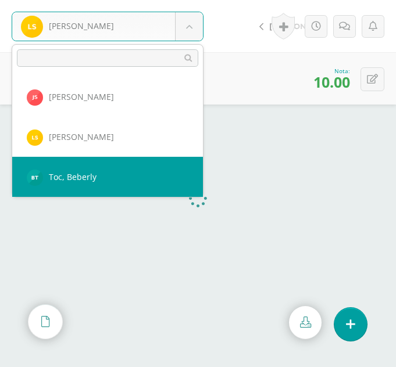
select select "349"
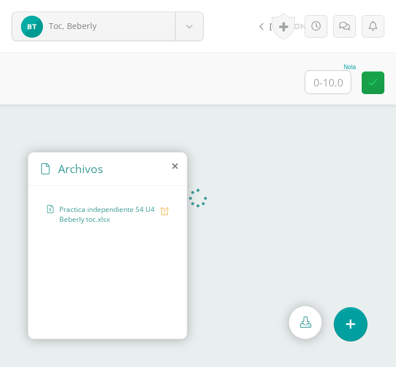
click at [177, 166] on icon at bounding box center [175, 166] width 6 height 9
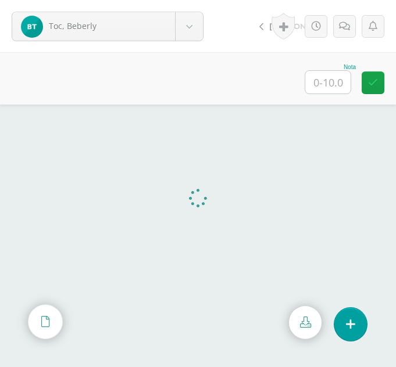
click at [337, 77] on input "text" at bounding box center [327, 82] width 45 height 23
type input "8"
click at [186, 0] on body "Toc, Beberly Ajcojón, Clara Bocel, Marta Bocel, Nancy Bonilla, Bárbara Chiyal, …" at bounding box center [198, 0] width 396 height 0
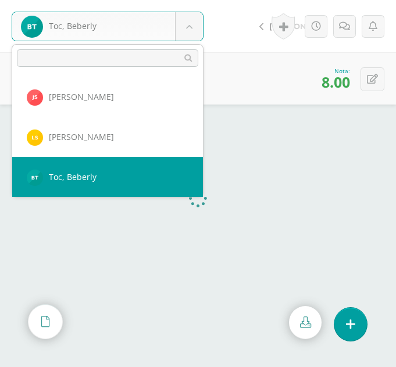
scroll to position [922, 0]
select select "333"
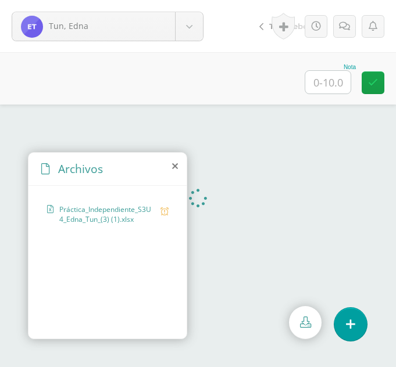
click at [173, 162] on icon at bounding box center [175, 166] width 6 height 9
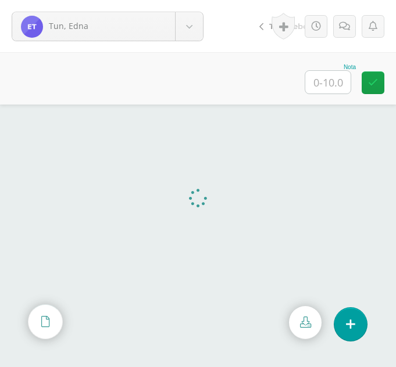
click at [314, 87] on input "text" at bounding box center [327, 82] width 45 height 23
type input "10"
click at [188, 0] on body "Tun, Edna [PERSON_NAME] [PERSON_NAME], [GEOGRAPHIC_DATA][PERSON_NAME] [GEOGRAPH…" at bounding box center [198, 0] width 396 height 0
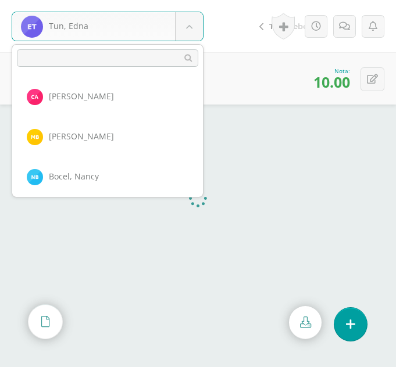
scroll to position [962, 0]
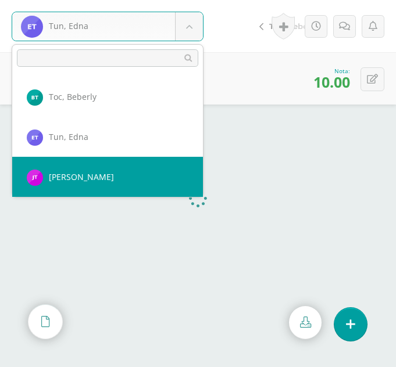
select select "324"
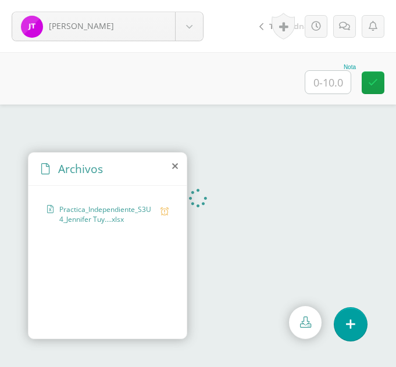
click at [176, 167] on icon at bounding box center [175, 166] width 6 height 9
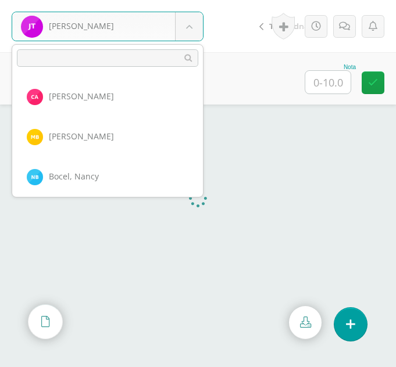
click at [188, 0] on body "Tuy, Jennifer Ajcojón, Clara Bocel, Marta Bocel, Nancy Bonilla, Bárbara Chiyal,…" at bounding box center [198, 0] width 396 height 0
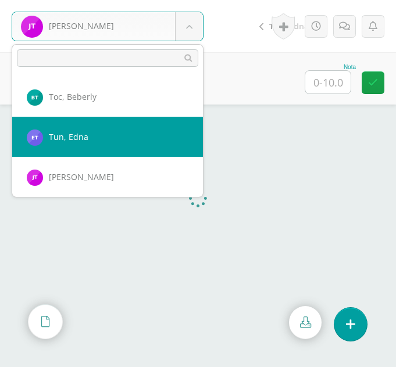
select select "333"
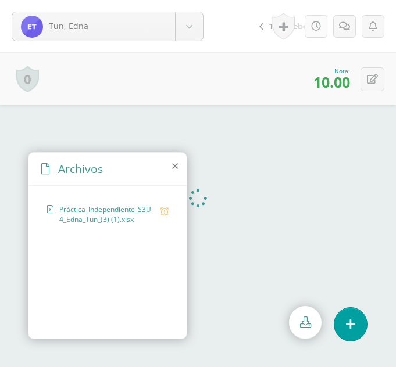
click at [320, 30] on link at bounding box center [316, 26] width 23 height 23
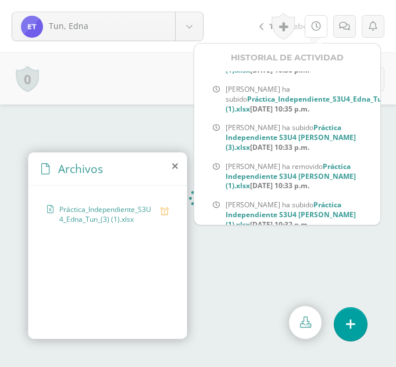
scroll to position [133, 0]
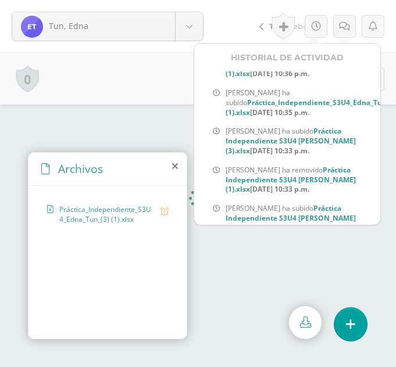
click at [299, 126] on div "Edna Tun ha subido Práctica Independiente S3U4 Edna Tun (3).xlsx Ago. 27, 2025,…" at bounding box center [291, 141] width 167 height 38
click at [308, 129] on b "Práctica Independiente S3U4 Edna Tun (3).xlsx" at bounding box center [291, 141] width 130 height 30
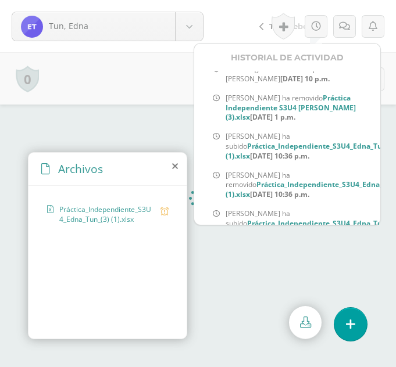
scroll to position [0, 0]
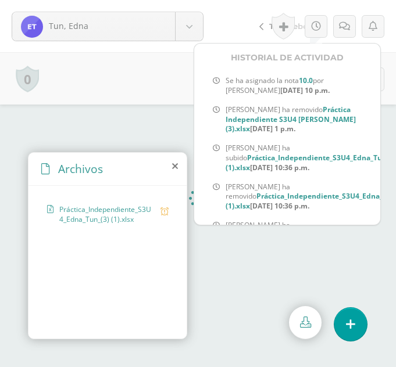
click at [176, 167] on icon at bounding box center [175, 166] width 6 height 9
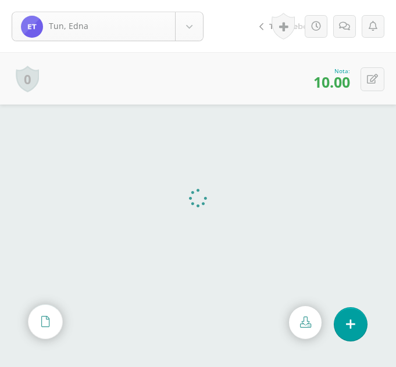
click at [194, 30] on body "Tun, Edna Ajcojón, Clara Bocel, Marta Bocel, Nancy Bonilla, Bárbara Chiyal, Mel…" at bounding box center [198, 183] width 396 height 367
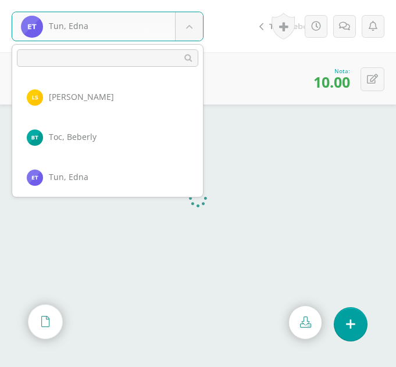
scroll to position [962, 0]
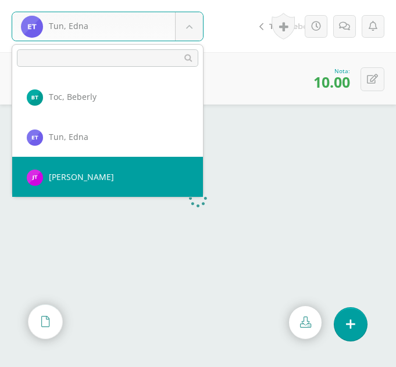
select select "324"
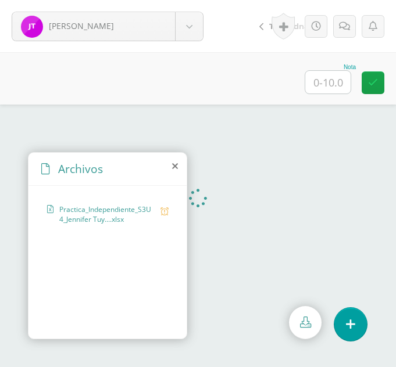
click at [173, 163] on icon at bounding box center [175, 166] width 6 height 9
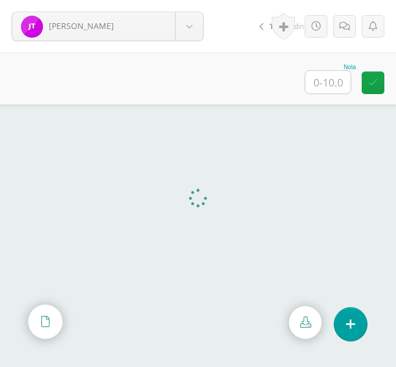
click at [341, 85] on input "text" at bounding box center [327, 82] width 45 height 23
type input "10"
click at [188, 0] on body "Tuy, Jennifer Ajcojón, Clara Bocel, Marta Bocel, Nancy Bonilla, Bárbara Chiyal,…" at bounding box center [198, 0] width 396 height 0
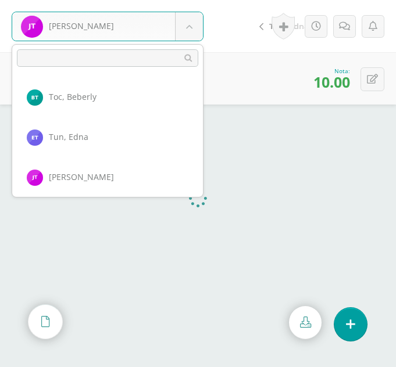
scroll to position [1002, 0]
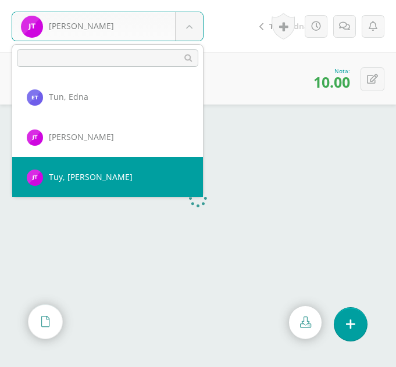
select select "325"
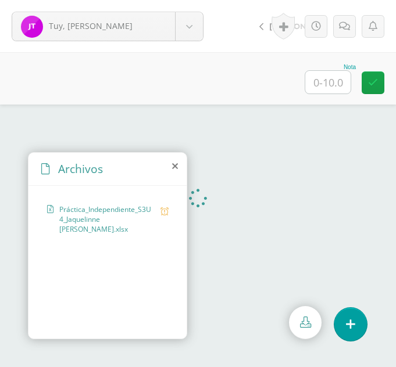
click at [175, 167] on icon at bounding box center [175, 166] width 6 height 9
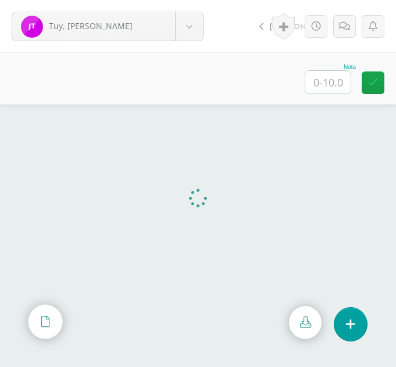
click at [326, 81] on input "text" at bounding box center [327, 82] width 45 height 23
type input "9"
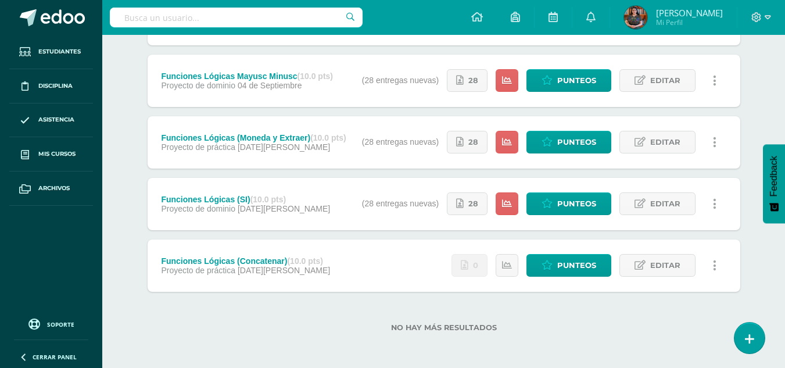
scroll to position [387, 0]
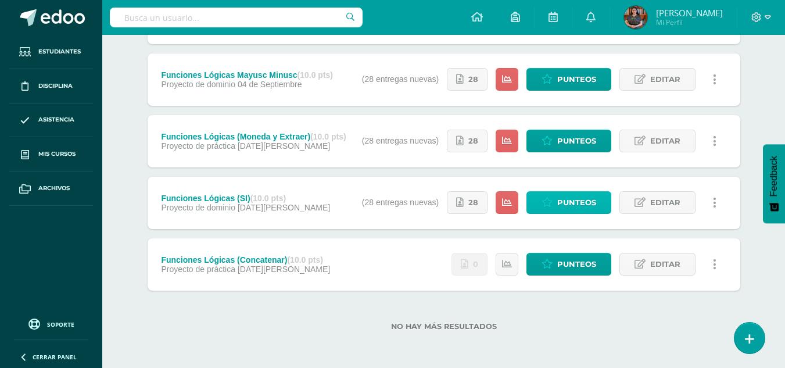
click at [590, 199] on span "Punteos" at bounding box center [577, 203] width 39 height 22
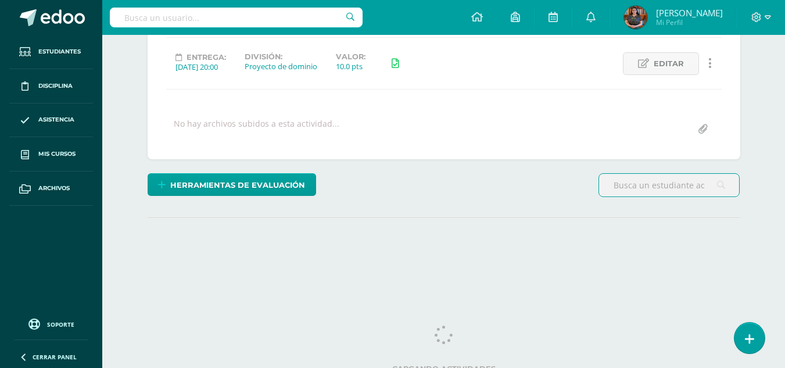
scroll to position [154, 0]
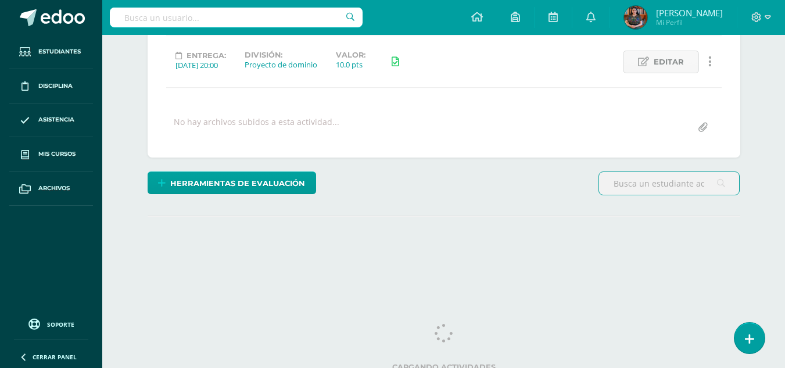
click at [704, 129] on input "file" at bounding box center [703, 127] width 23 height 23
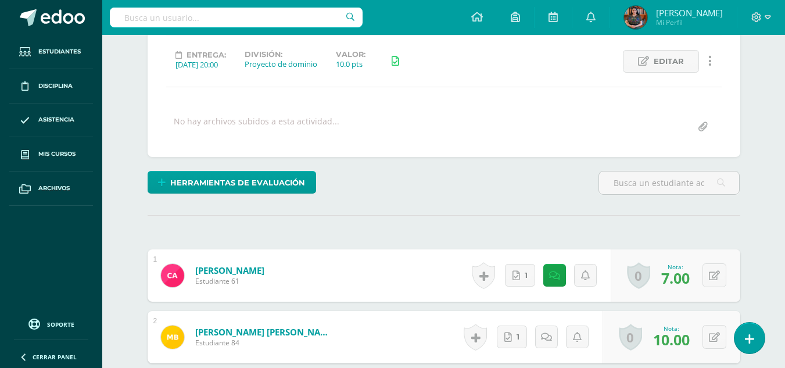
scroll to position [155, 0]
type input "C:\fakepath\SI B.xlsx"
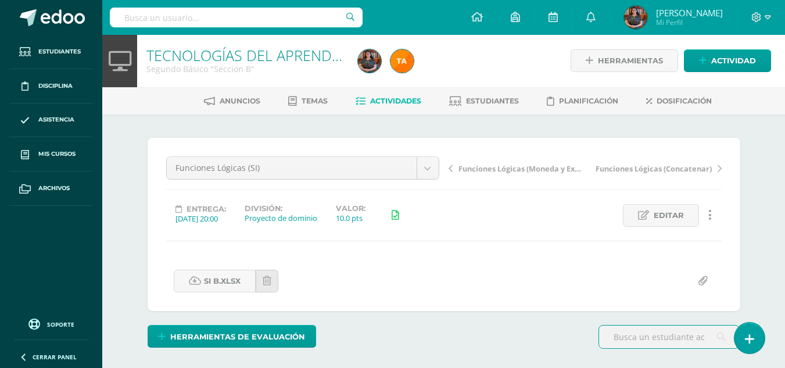
scroll to position [1, 0]
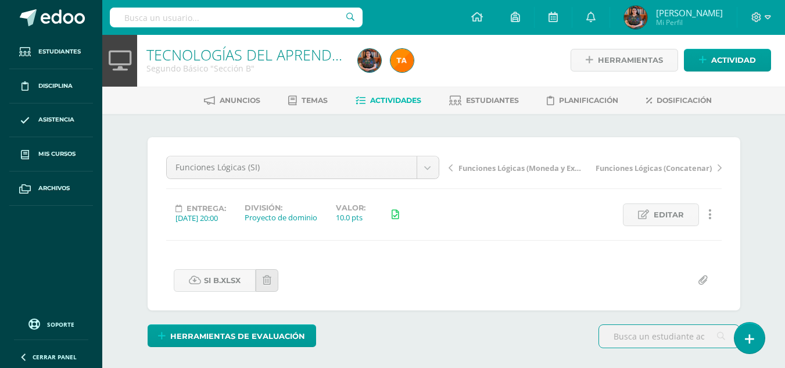
click at [382, 102] on span "Actividades" at bounding box center [395, 100] width 51 height 9
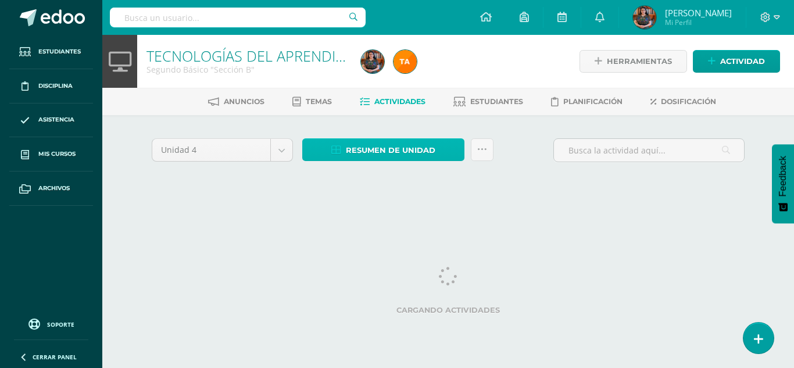
click at [389, 149] on span "Resumen de unidad" at bounding box center [391, 151] width 90 height 22
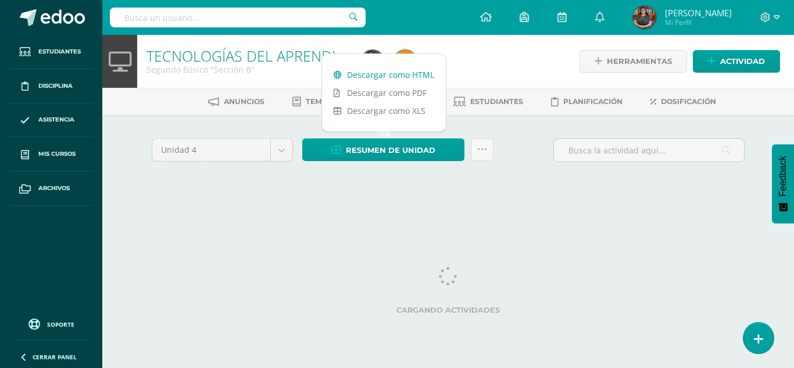
click at [403, 76] on link "Descargar como HTML" at bounding box center [384, 75] width 124 height 18
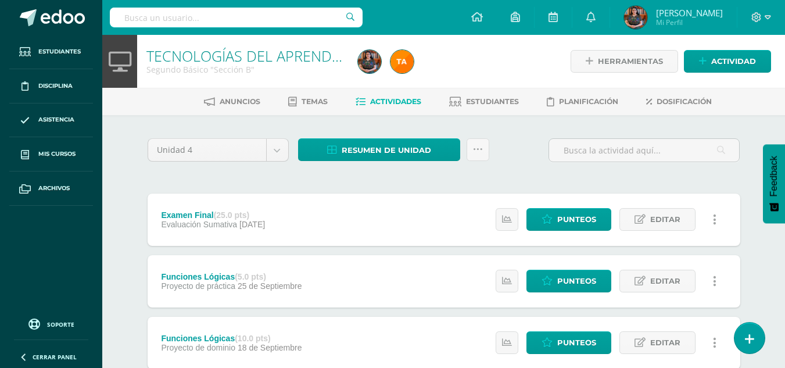
drag, startPoint x: 783, startPoint y: 101, endPoint x: 794, endPoint y: 78, distance: 25.0
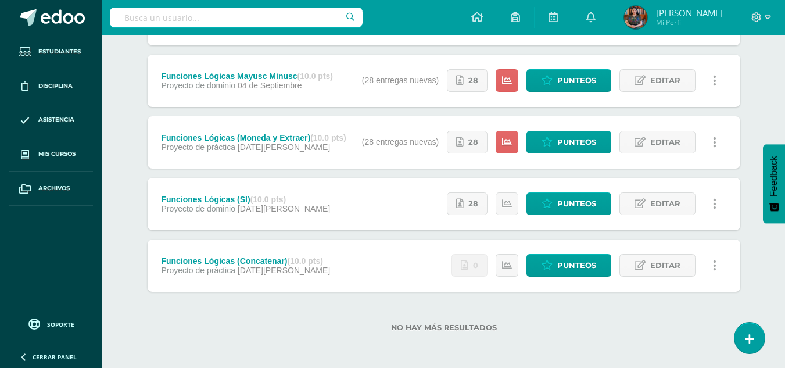
scroll to position [387, 0]
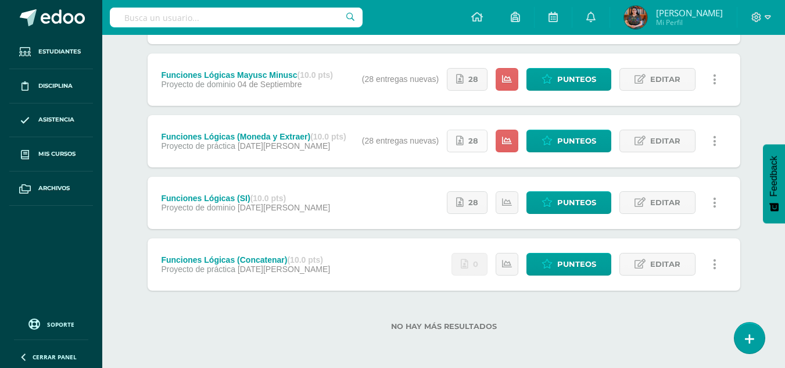
click at [475, 147] on span "28" at bounding box center [474, 141] width 10 height 22
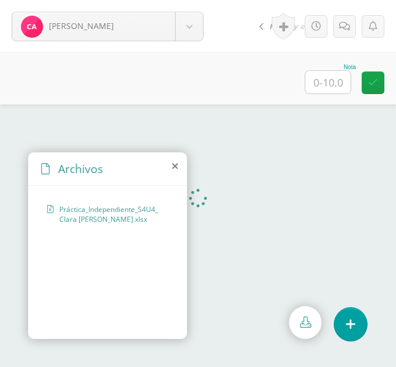
click at [176, 166] on icon at bounding box center [175, 166] width 6 height 9
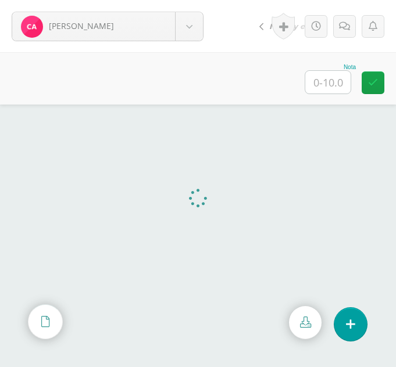
click at [324, 87] on input "text" at bounding box center [327, 82] width 45 height 23
type input "0"
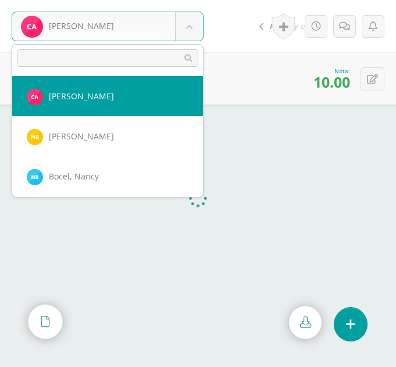
click at [201, 0] on body "[PERSON_NAME] [PERSON_NAME] [PERSON_NAME] [PERSON_NAME][GEOGRAPHIC_DATA] [PERSO…" at bounding box center [198, 0] width 396 height 0
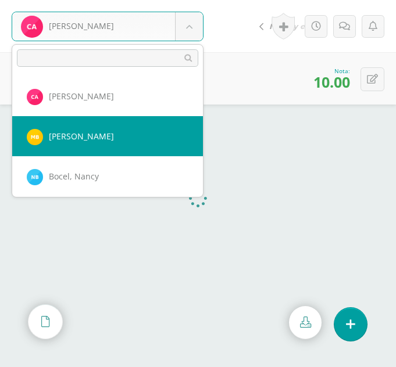
select select "359"
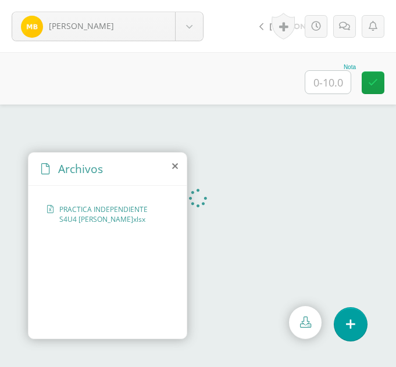
click at [175, 169] on icon at bounding box center [175, 166] width 6 height 9
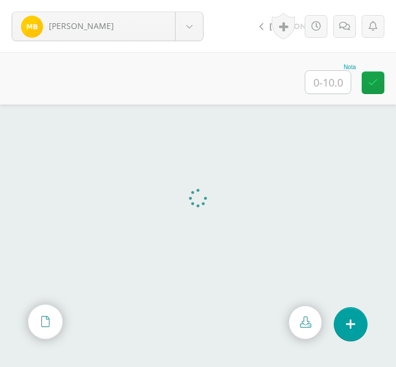
click at [332, 76] on input "text" at bounding box center [327, 82] width 45 height 23
type input "10"
